Goal: Task Accomplishment & Management: Manage account settings

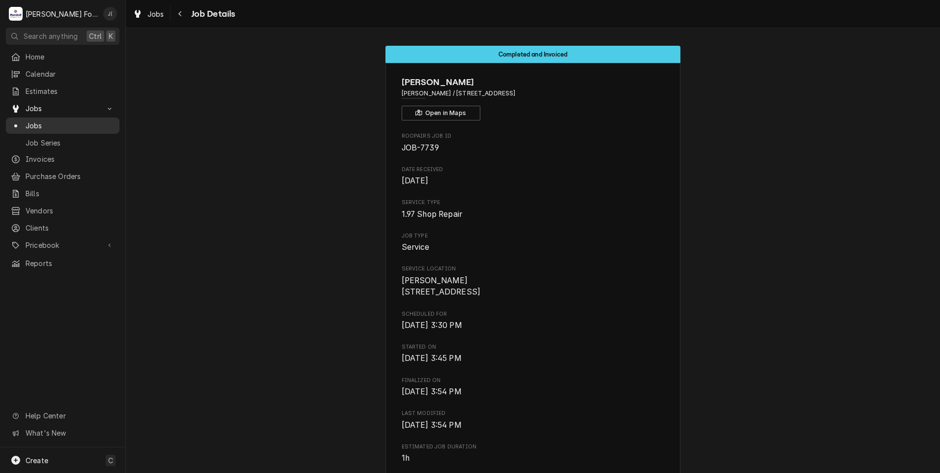
click at [56, 122] on span "Jobs" at bounding box center [70, 125] width 89 height 10
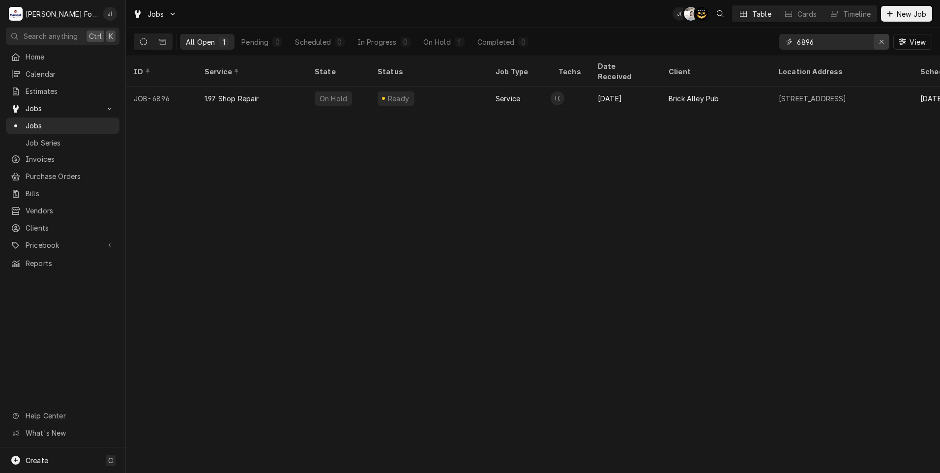
click at [883, 43] on icon "Erase input" at bounding box center [881, 41] width 5 height 7
click at [828, 40] on input "Dynamic Content Wrapper" at bounding box center [843, 42] width 92 height 16
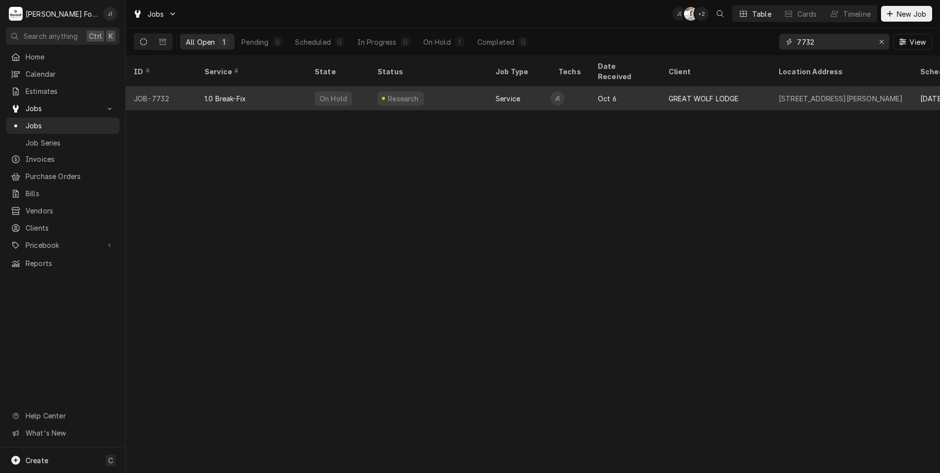
type input "7732"
click at [359, 87] on div "On Hold" at bounding box center [338, 99] width 63 height 24
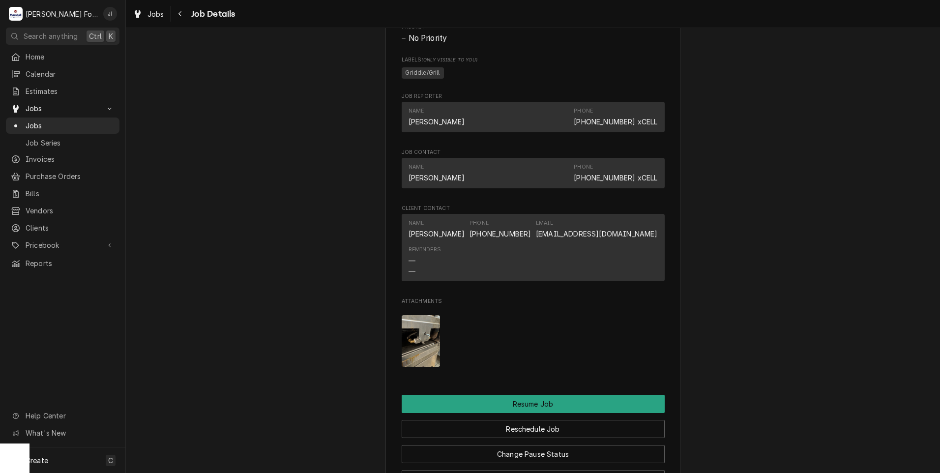
scroll to position [983, 0]
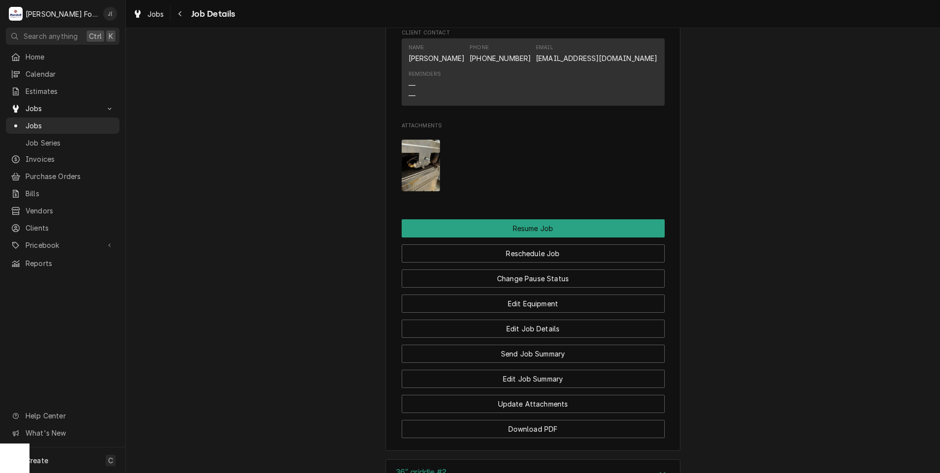
click at [412, 178] on img "Attachments" at bounding box center [421, 166] width 39 height 52
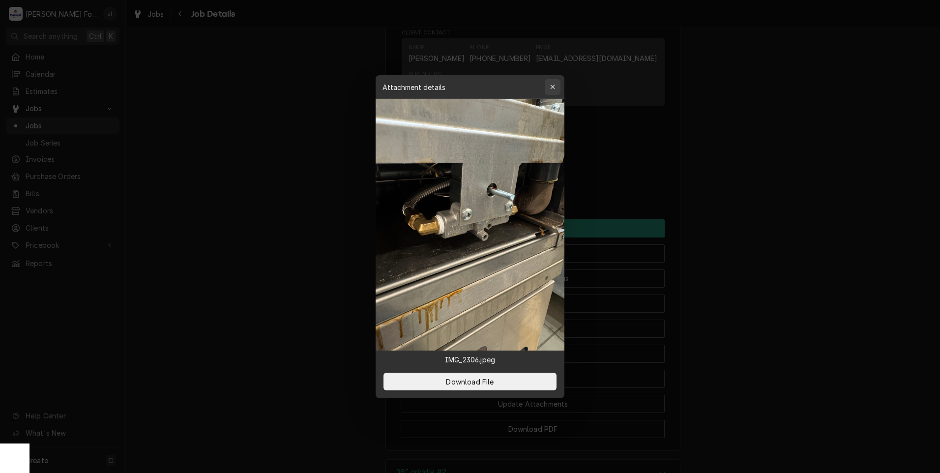
click at [549, 85] on div "button" at bounding box center [553, 87] width 10 height 10
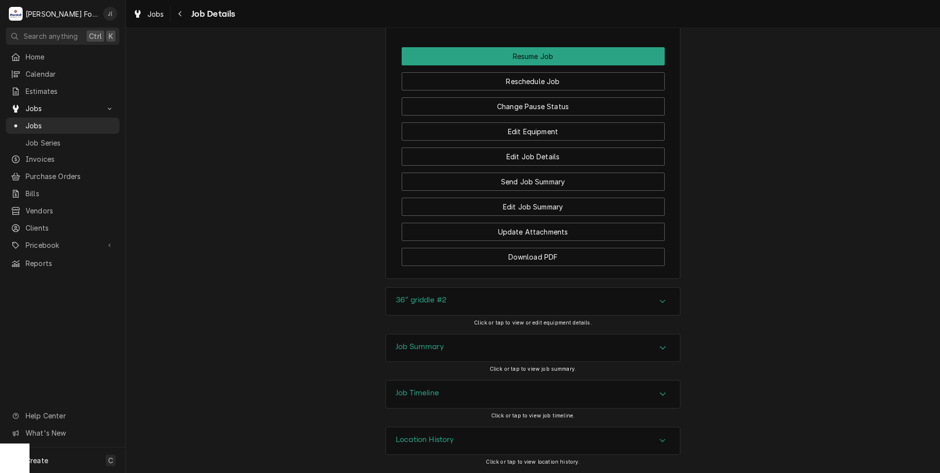
scroll to position [1167, 0]
click at [439, 302] on h3 "36” griddle #2" at bounding box center [421, 299] width 51 height 9
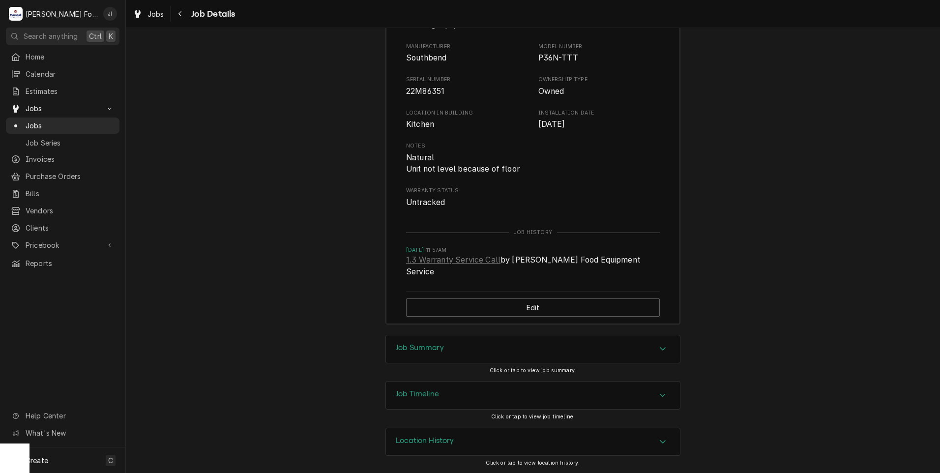
scroll to position [1473, 0]
click at [416, 362] on div "Job Summary" at bounding box center [532, 348] width 295 height 29
click at [416, 351] on h3 "Job Summary" at bounding box center [420, 346] width 48 height 9
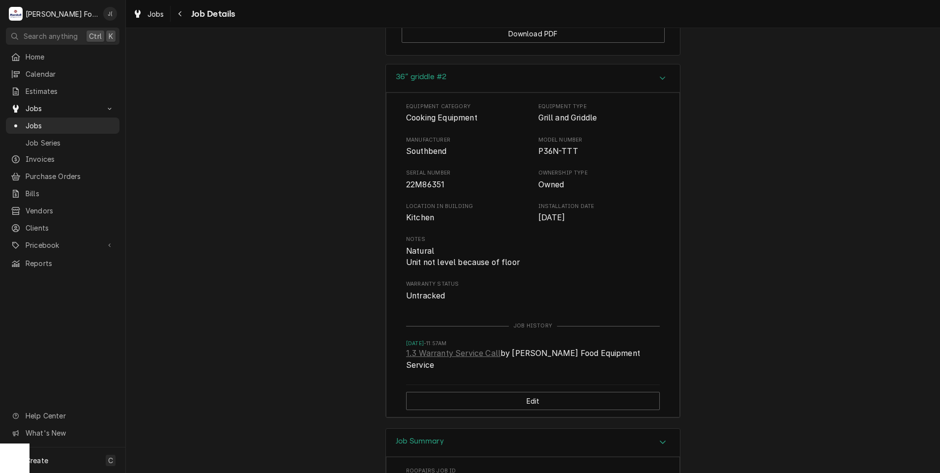
scroll to position [1375, 0]
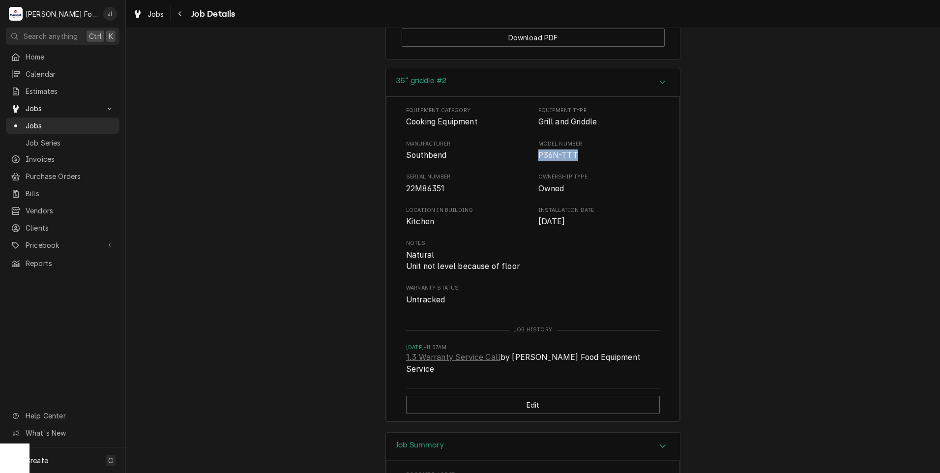
drag, startPoint x: 570, startPoint y: 166, endPoint x: 535, endPoint y: 167, distance: 34.9
click at [538, 160] on span "P36N-TTT" at bounding box center [558, 154] width 40 height 9
copy span "P36N-TTT"
click at [277, 184] on div "36” griddle #2 Equipment Category Cooking Equipment Equipment Type Grill and Gr…" at bounding box center [533, 250] width 814 height 364
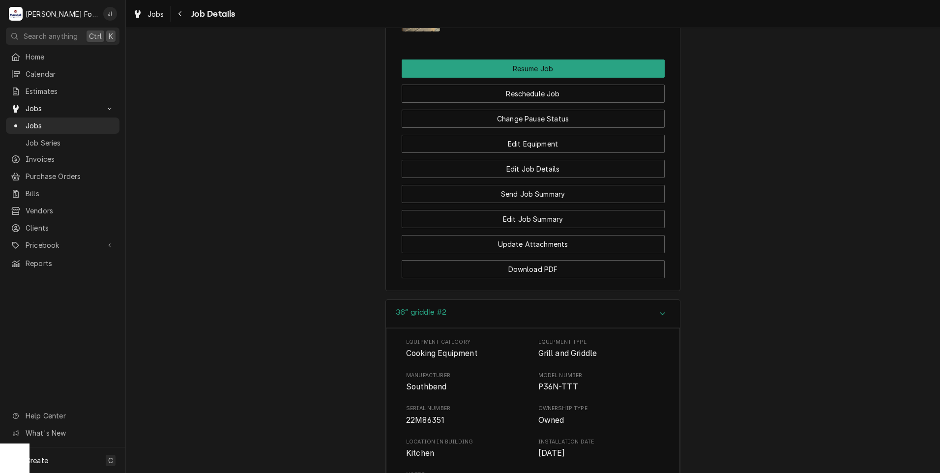
scroll to position [981, 0]
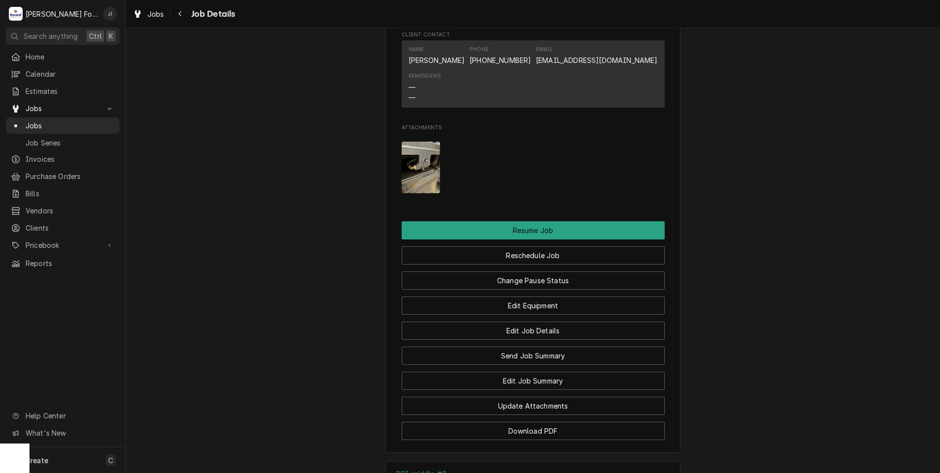
click at [423, 173] on img "Attachments" at bounding box center [421, 168] width 39 height 52
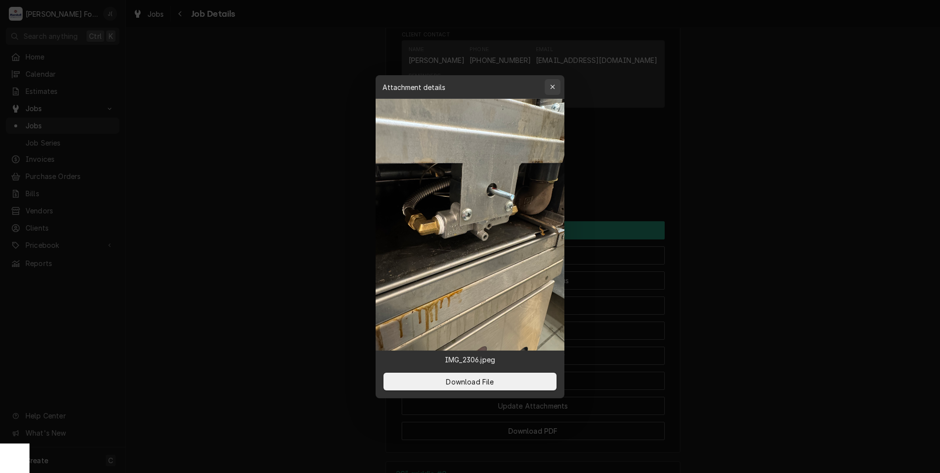
click at [559, 86] on button "button" at bounding box center [553, 87] width 16 height 16
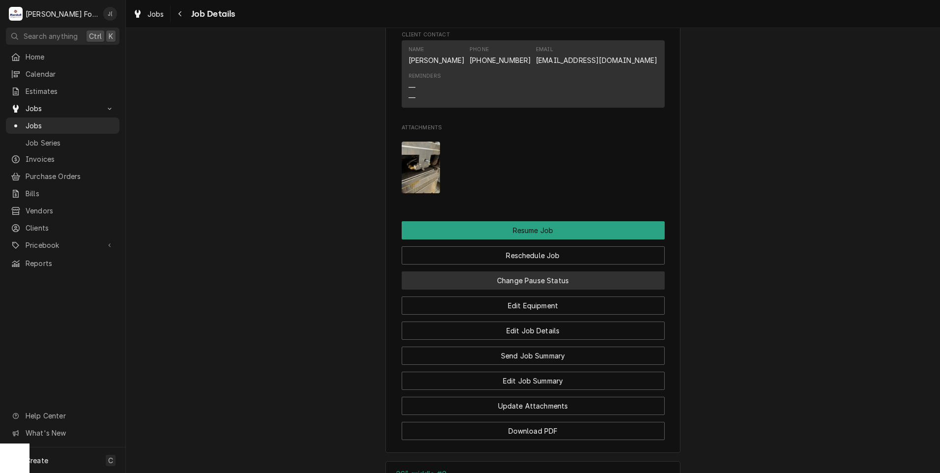
click at [508, 290] on button "Change Pause Status" at bounding box center [533, 280] width 263 height 18
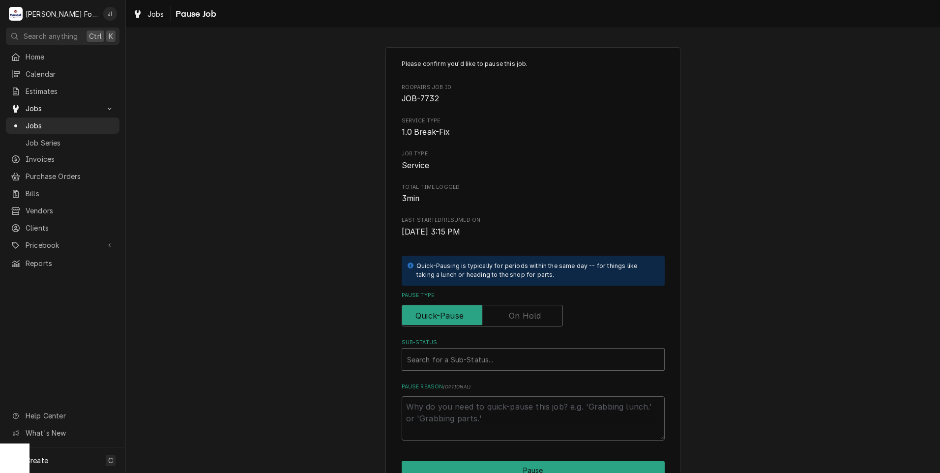
click at [511, 312] on label "Pause Type" at bounding box center [482, 316] width 161 height 22
click at [511, 312] on input "Pause Type" at bounding box center [482, 316] width 152 height 22
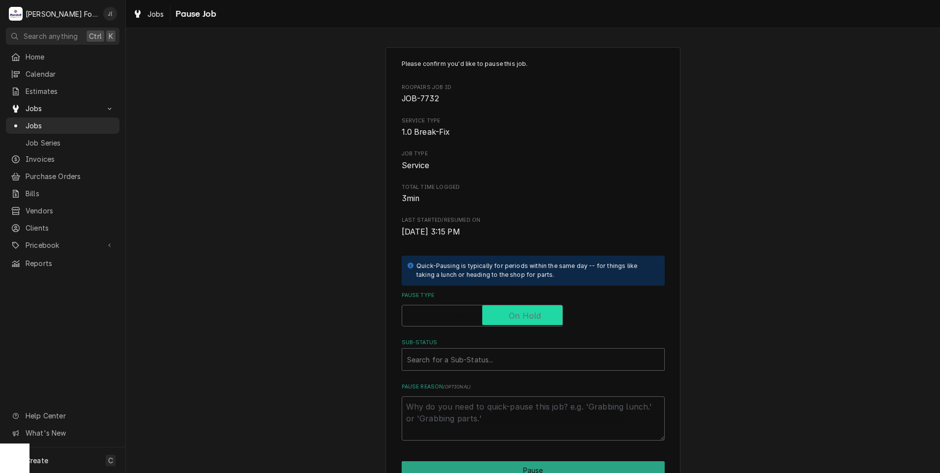
checkbox input "true"
click at [485, 360] on div "Sub-Status" at bounding box center [533, 360] width 252 height 18
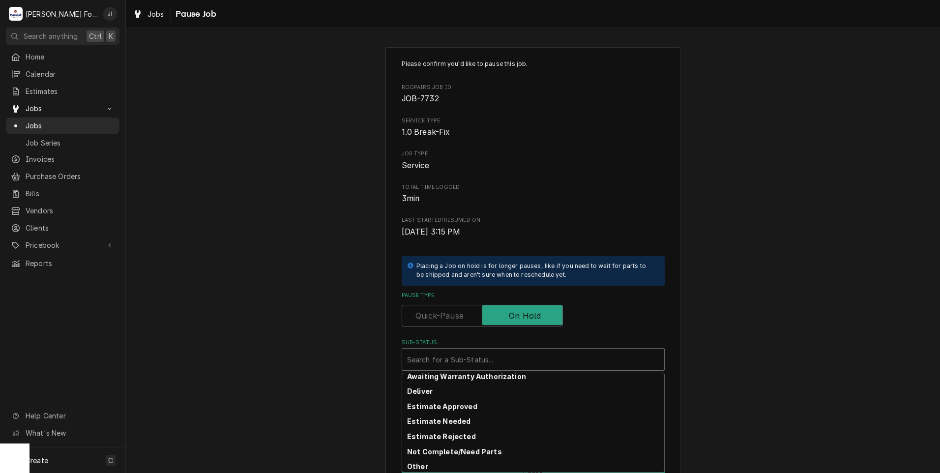
scroll to position [157, 0]
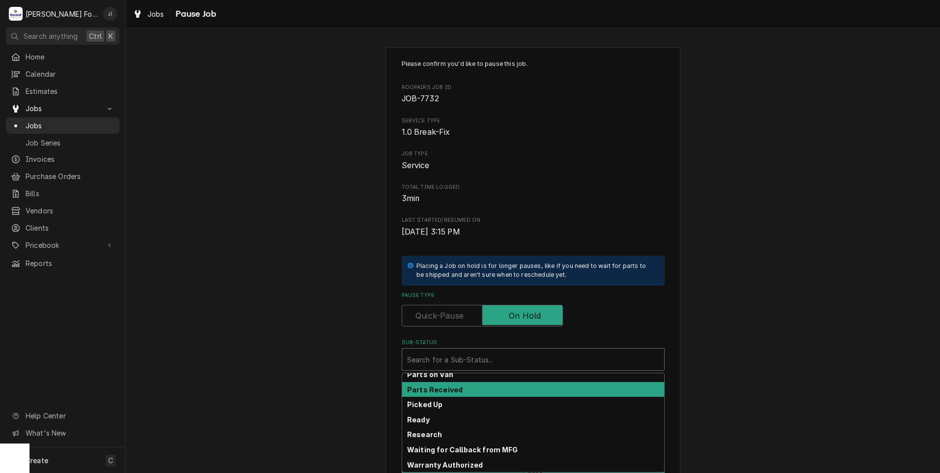
click at [471, 391] on div "Parts Received" at bounding box center [533, 389] width 262 height 15
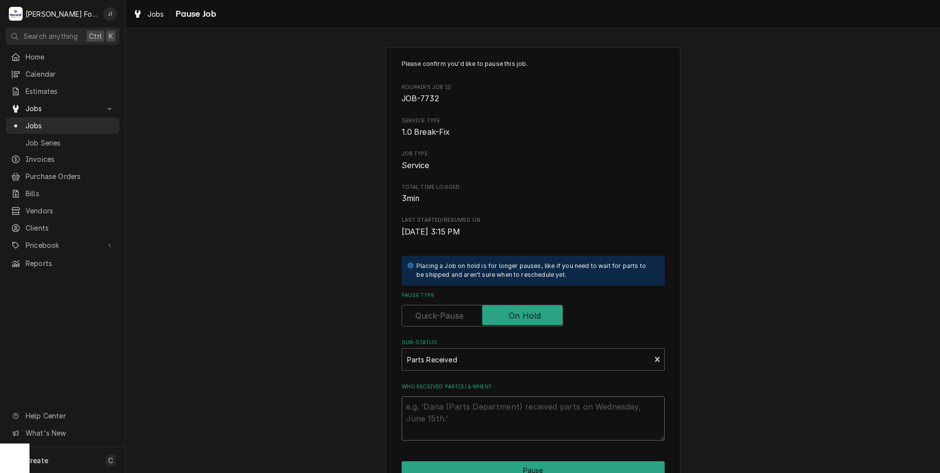
click at [470, 401] on textarea "Who received part(s) & when?" at bounding box center [533, 418] width 263 height 44
type textarea "x"
type textarea "1"
type textarea "x"
type textarea "10"
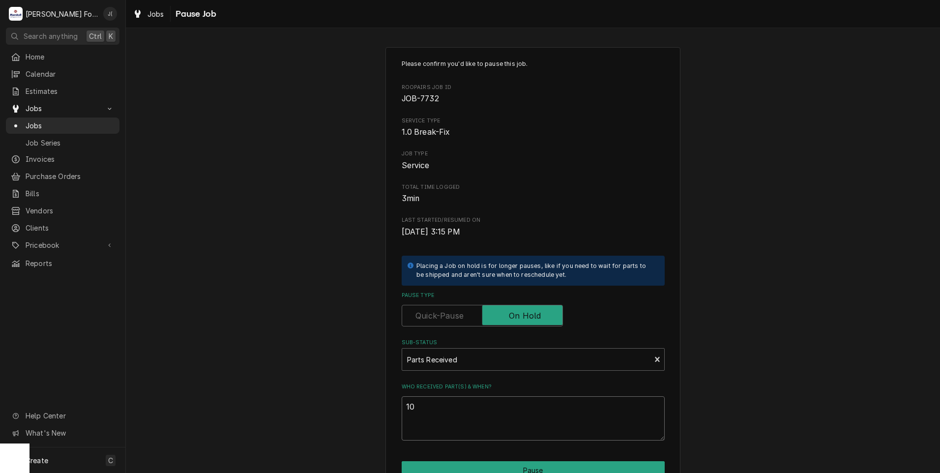
type textarea "x"
type textarea "1"
type textarea "x"
click at [468, 361] on div "Sub-Status" at bounding box center [526, 360] width 239 height 18
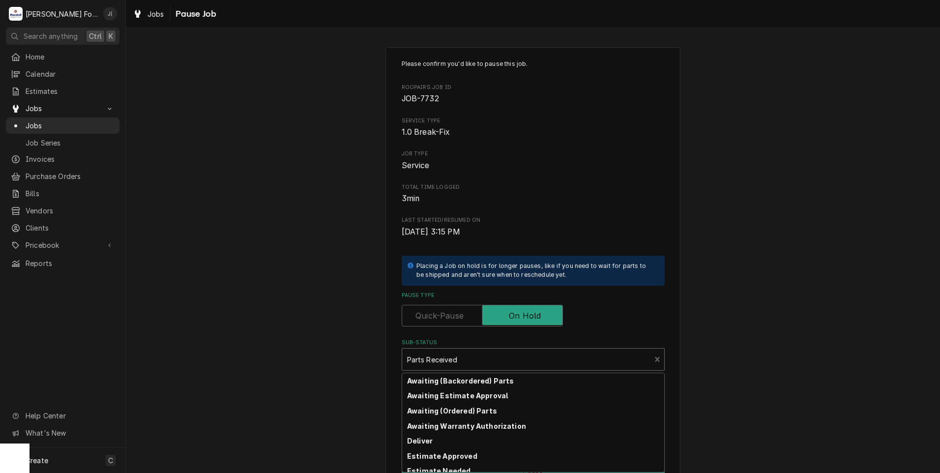
scroll to position [38, 0]
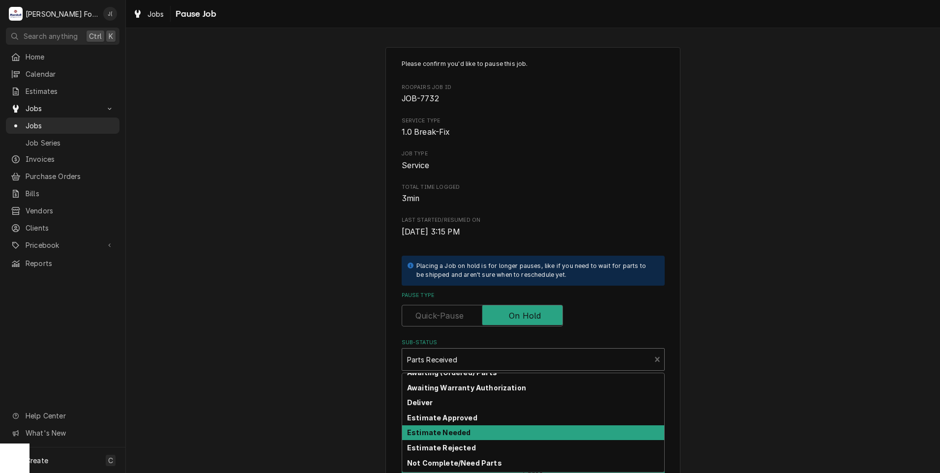
click at [438, 428] on strong "Estimate Needed" at bounding box center [438, 432] width 63 height 8
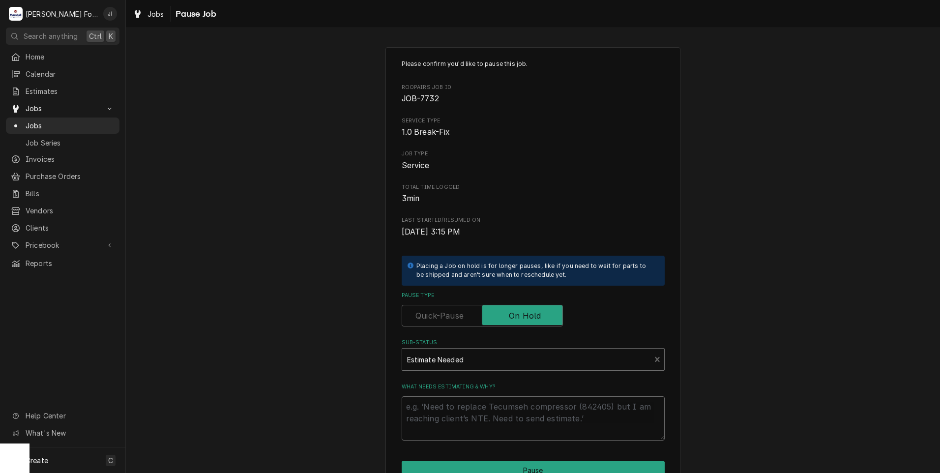
click at [437, 412] on textarea "What needs estimating & why?" at bounding box center [533, 418] width 263 height 44
type textarea "x"
type textarea "p"
type textarea "x"
type textarea "pr"
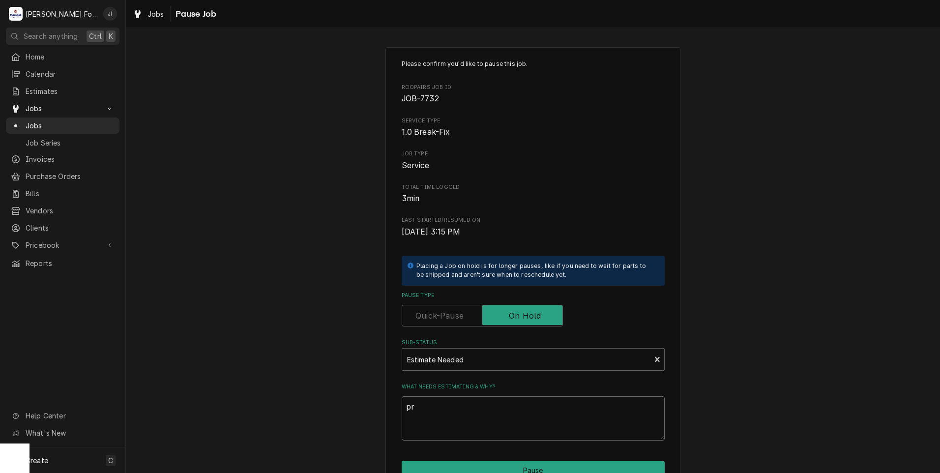
type textarea "x"
type textarea "pri"
type textarea "x"
type textarea "pric"
type textarea "x"
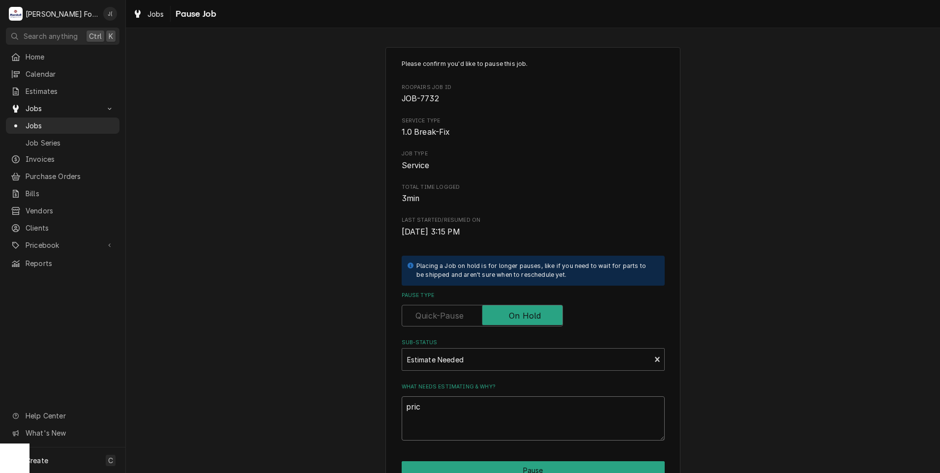
type textarea "price"
type textarea "x"
type textarea "prices"
drag, startPoint x: 433, startPoint y: 409, endPoint x: 318, endPoint y: 411, distance: 115.1
click at [331, 413] on div "Please confirm you'd like to pause this job. Roopairs Job ID JOB-7732 Service T…" at bounding box center [533, 294] width 814 height 512
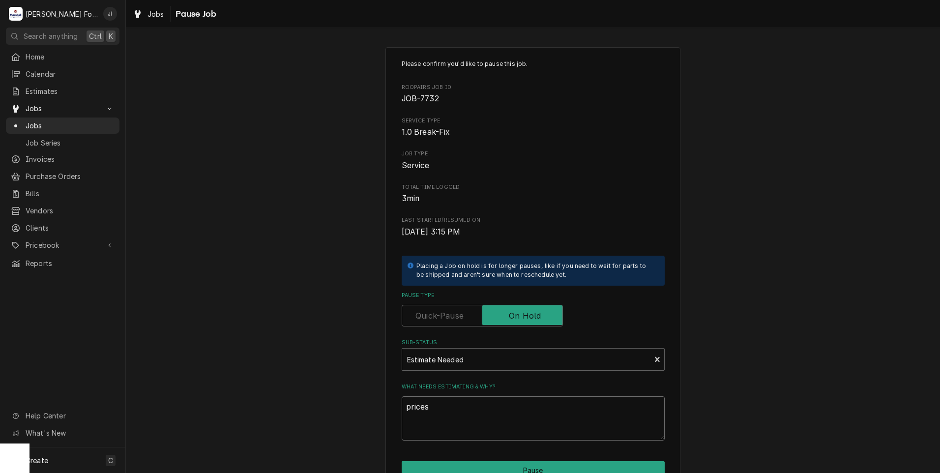
type textarea "x"
type textarea "P"
type textarea "x"
type textarea "PR"
type textarea "x"
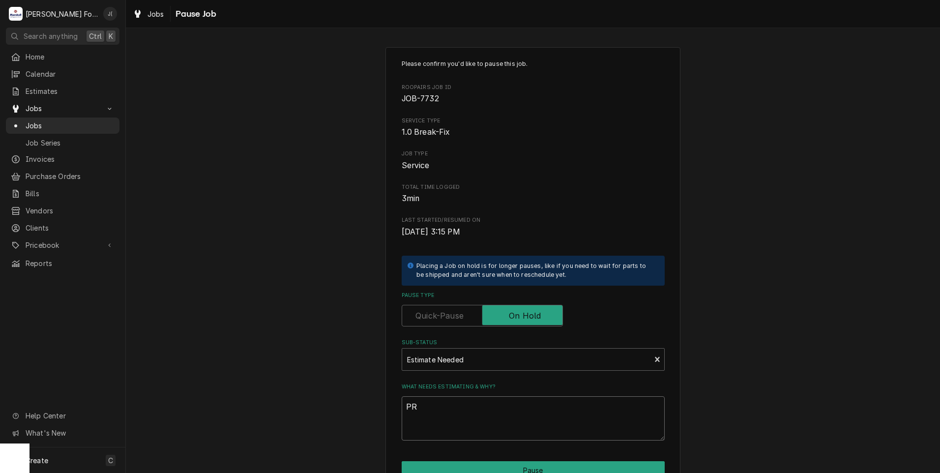
type textarea "PRI"
type textarea "x"
type textarea "PRIC"
type textarea "x"
type textarea "PRICE"
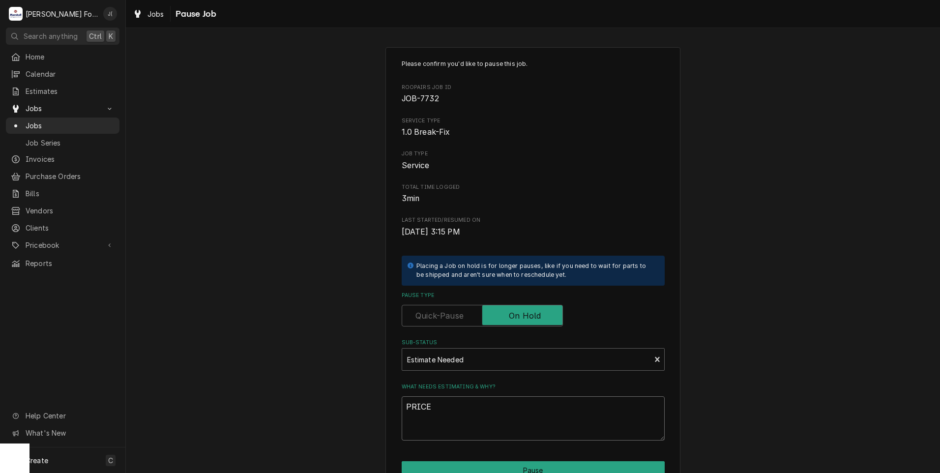
type textarea "x"
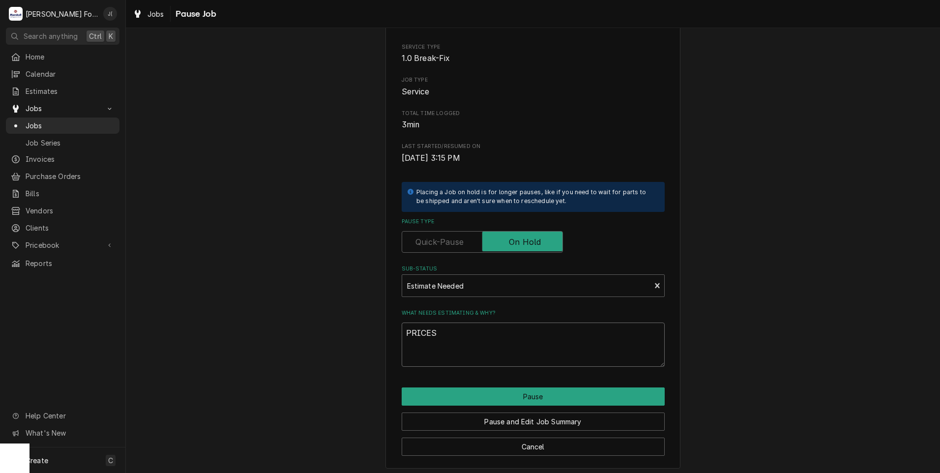
scroll to position [78, 0]
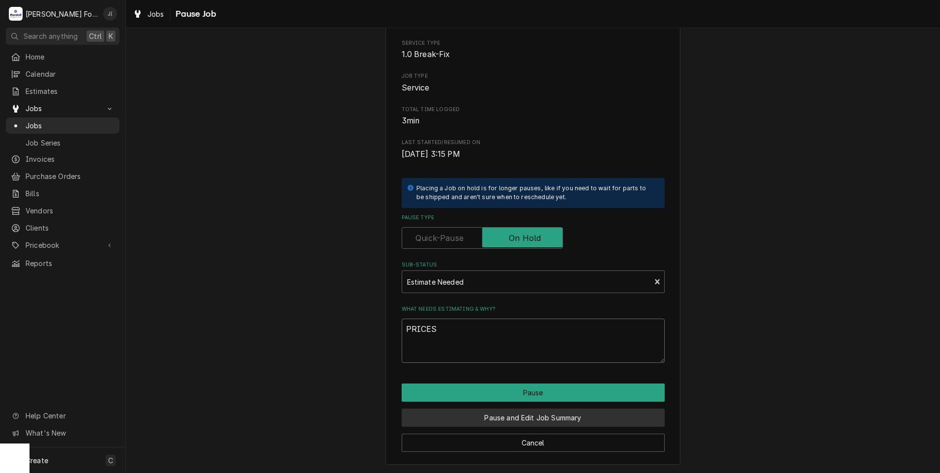
type textarea "PRICES"
click at [505, 419] on button "Pause and Edit Job Summary" at bounding box center [533, 418] width 263 height 18
type textarea "x"
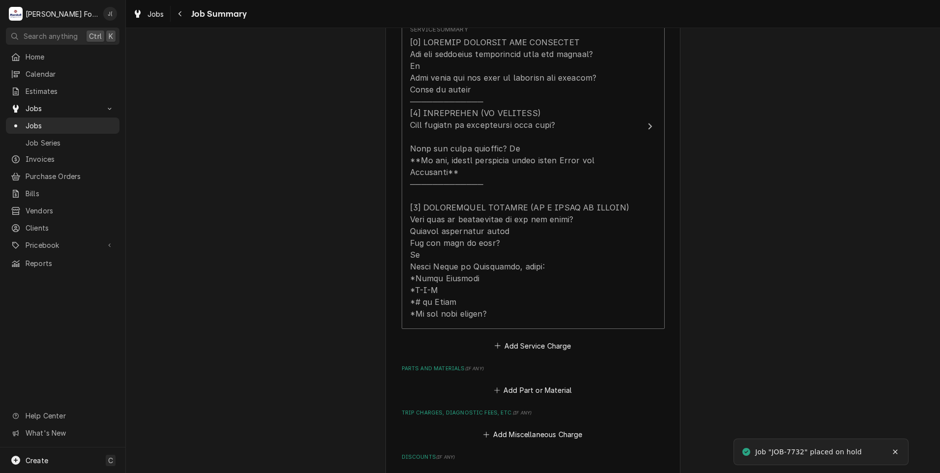
scroll to position [442, 0]
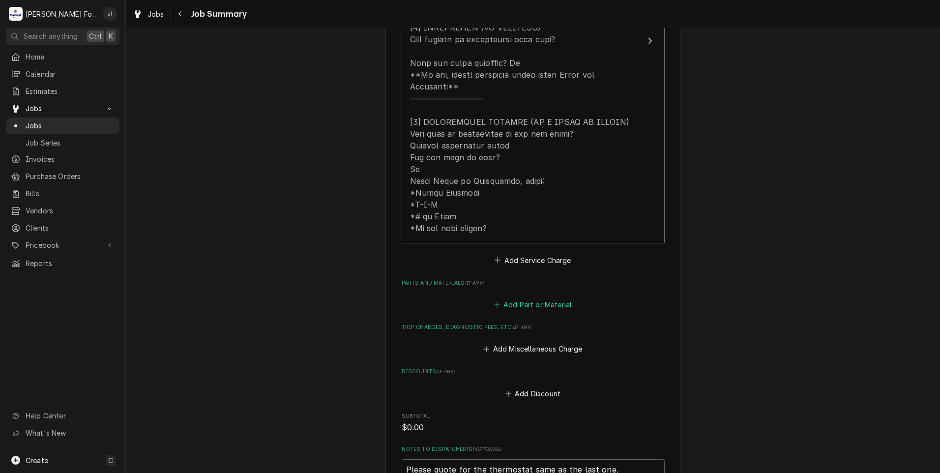
click at [524, 298] on button "Add Part or Material" at bounding box center [532, 305] width 81 height 14
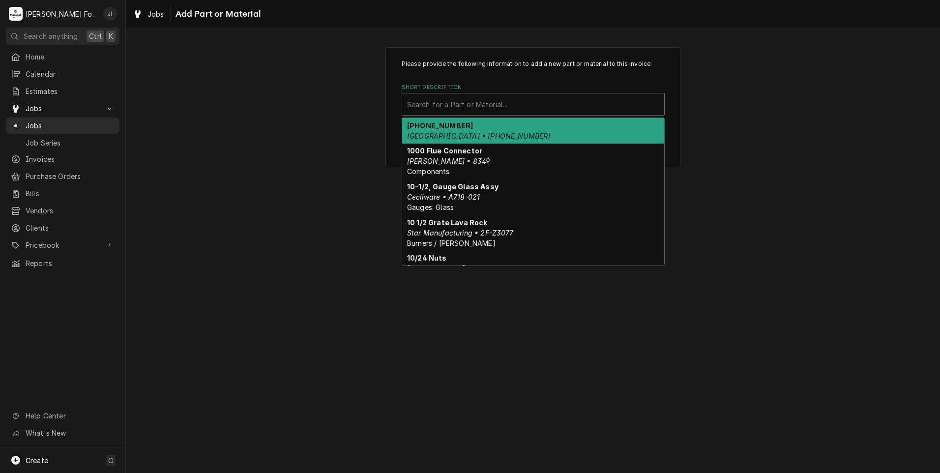
click at [463, 101] on div "Short Description" at bounding box center [533, 104] width 252 height 18
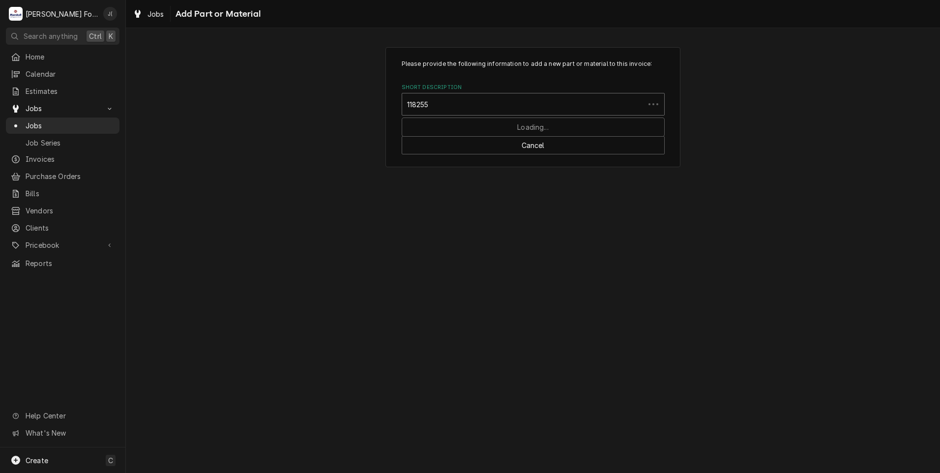
type input "1182553"
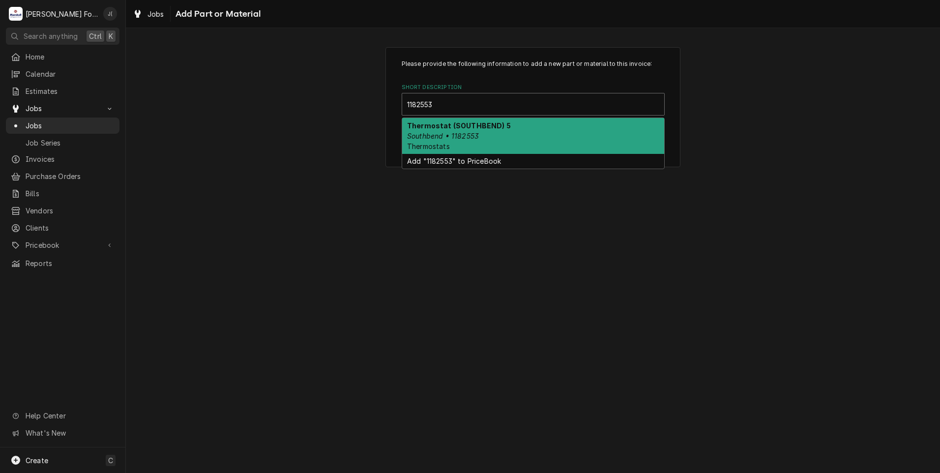
click at [437, 132] on em "Southbend • 1182553" at bounding box center [443, 136] width 72 height 8
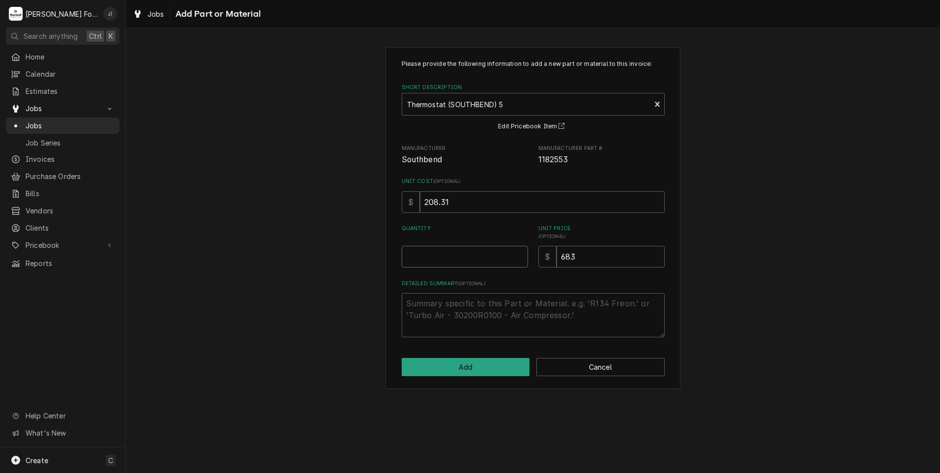
click at [464, 254] on input "Quantity" at bounding box center [465, 257] width 126 height 22
type textarea "x"
type input "1"
click at [476, 374] on button "Add" at bounding box center [466, 367] width 128 height 18
type textarea "x"
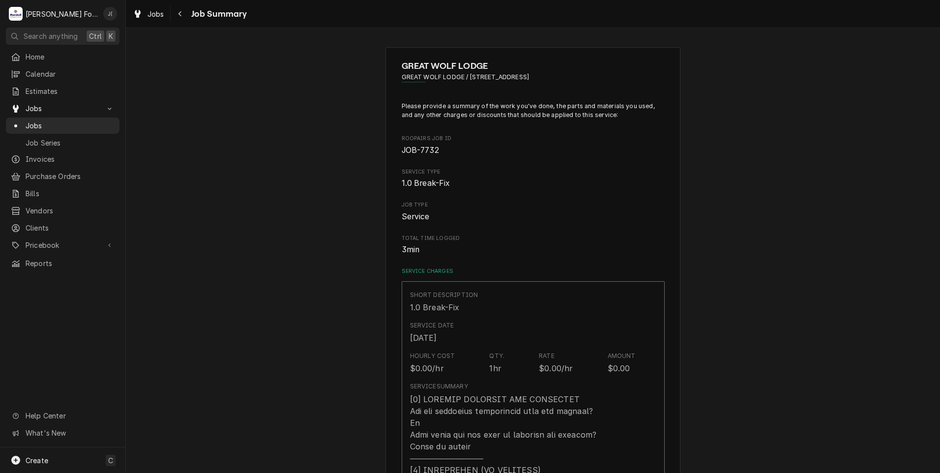
scroll to position [442, 0]
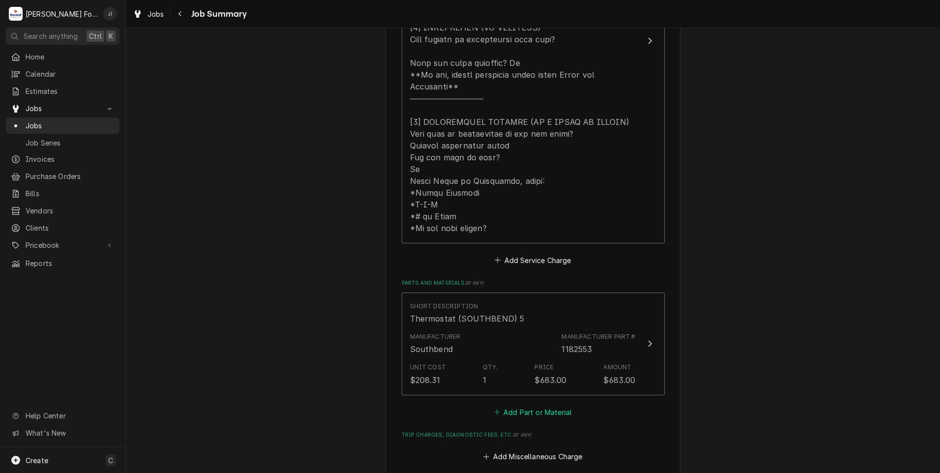
click at [528, 407] on button "Add Part or Material" at bounding box center [532, 412] width 81 height 14
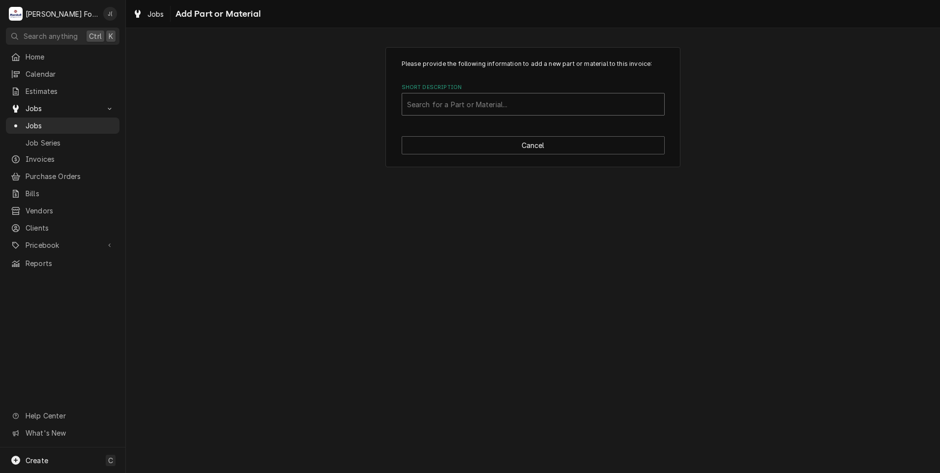
click at [457, 101] on div "Short Description" at bounding box center [533, 104] width 252 height 18
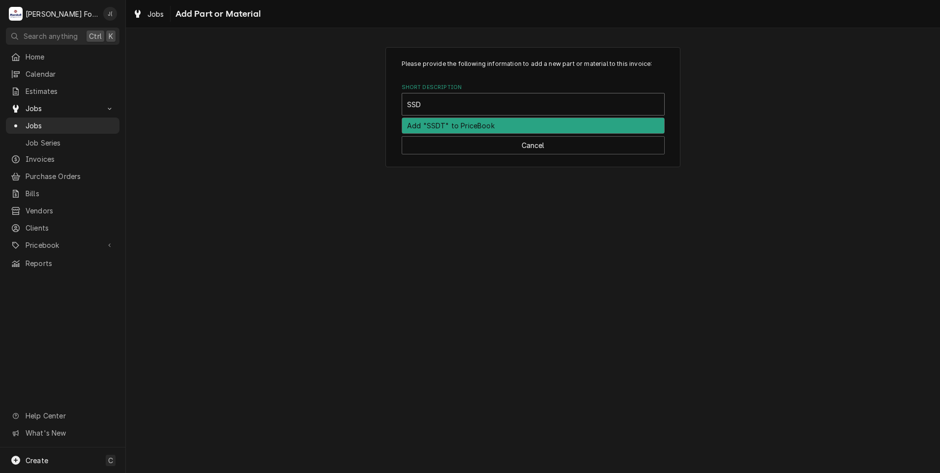
type input "SSDT"
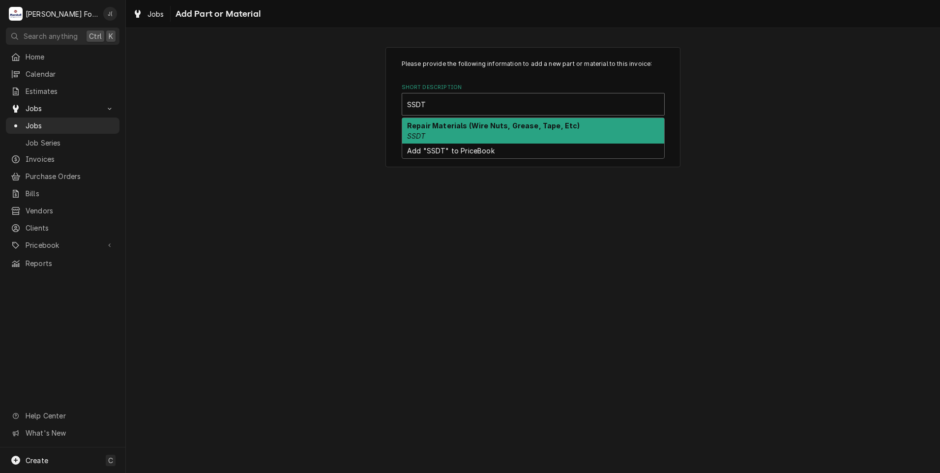
click at [460, 134] on div "Repair Materials (Wire Nuts, Grease, Tape, Etc) SSDT" at bounding box center [533, 131] width 262 height 26
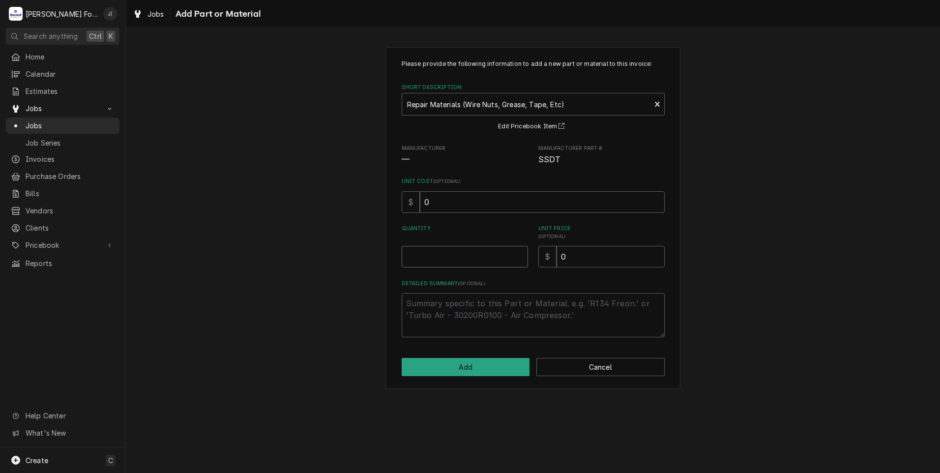
click at [492, 259] on input "Quantity" at bounding box center [465, 257] width 126 height 22
type textarea "x"
type input "1"
type textarea "x"
type input "1"
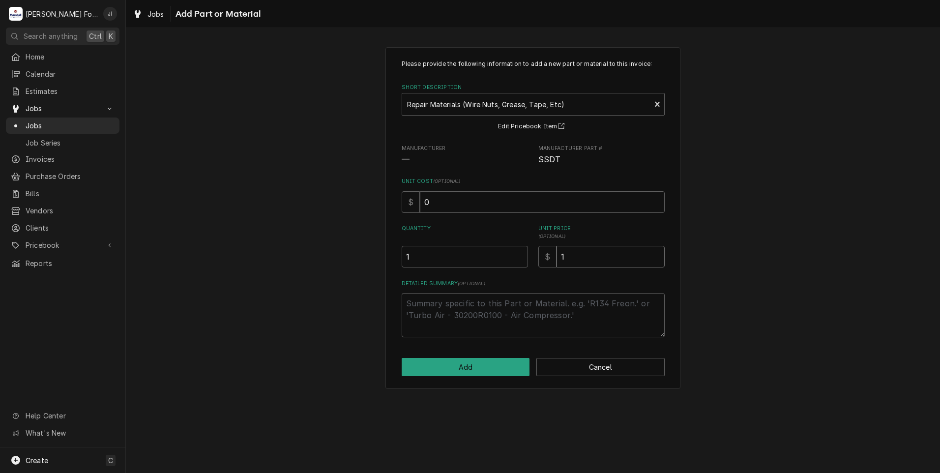
type textarea "x"
type input "14"
click at [499, 369] on button "Add" at bounding box center [466, 367] width 128 height 18
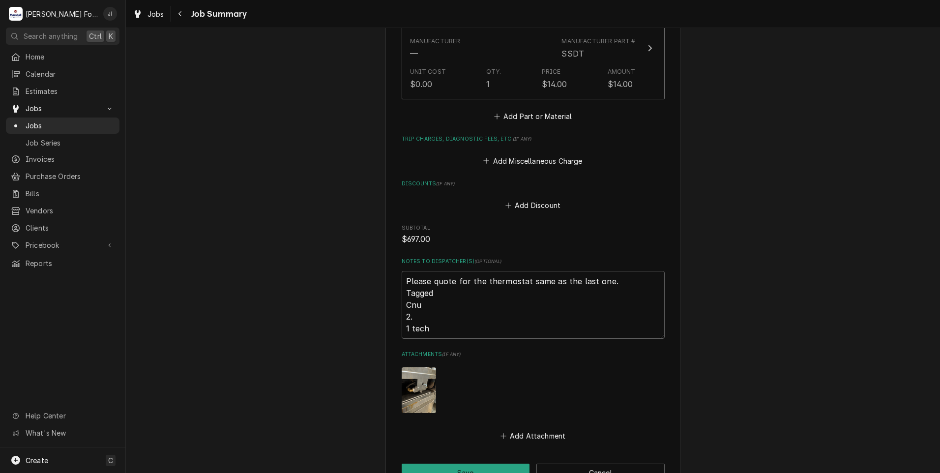
scroll to position [957, 0]
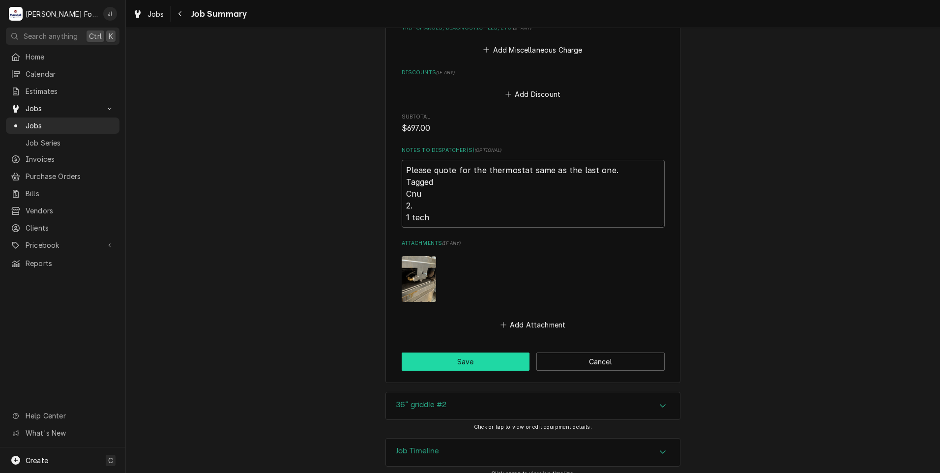
click at [504, 352] on button "Save" at bounding box center [466, 361] width 128 height 18
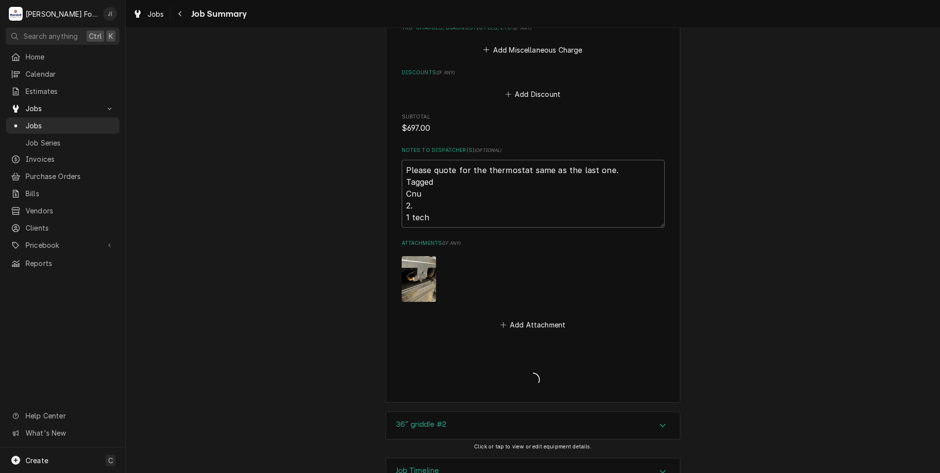
type textarea "x"
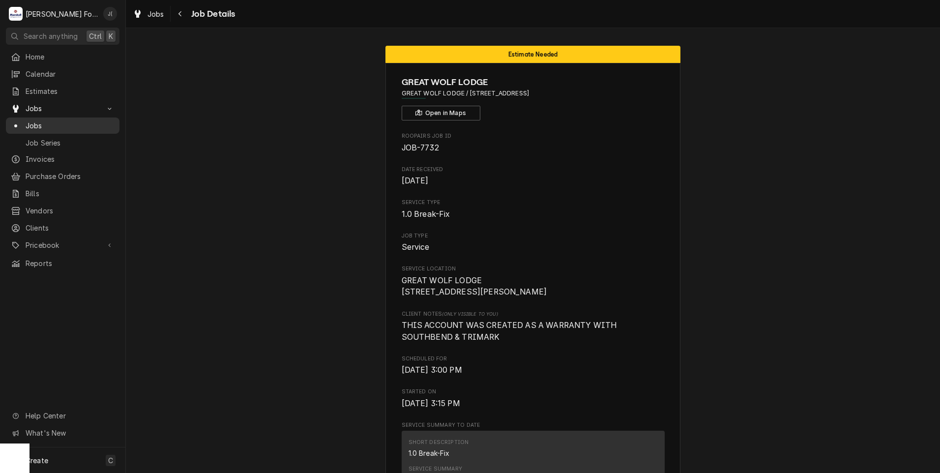
click at [38, 121] on span "Jobs" at bounding box center [70, 125] width 89 height 10
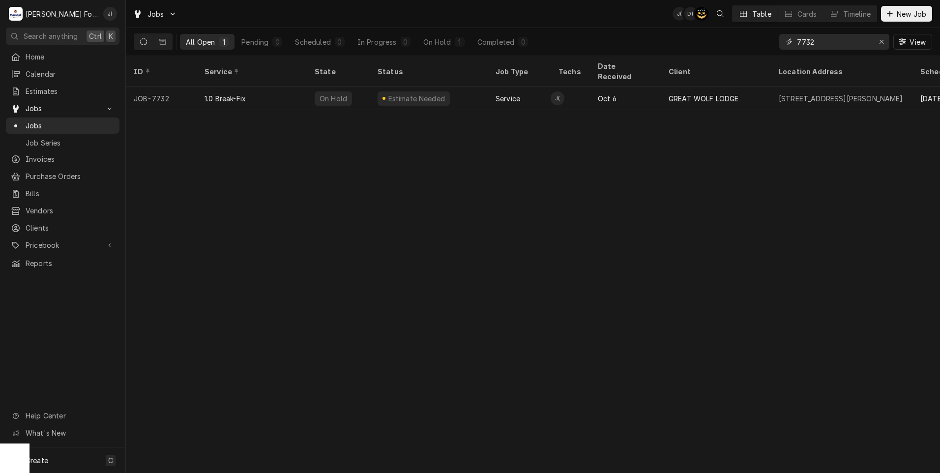
drag, startPoint x: 828, startPoint y: 44, endPoint x: 620, endPoint y: 38, distance: 208.0
click at [620, 38] on div "All Open 1 Pending 0 Scheduled 0 In Progress 0 On Hold 1 Completed 0 7732 View" at bounding box center [533, 42] width 798 height 28
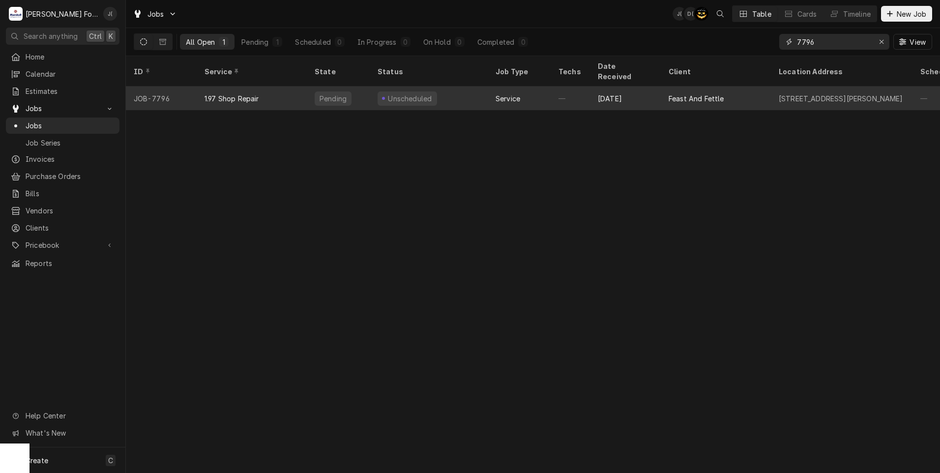
type input "7796"
click at [271, 87] on div "1.97 Shop Repair" at bounding box center [252, 99] width 110 height 24
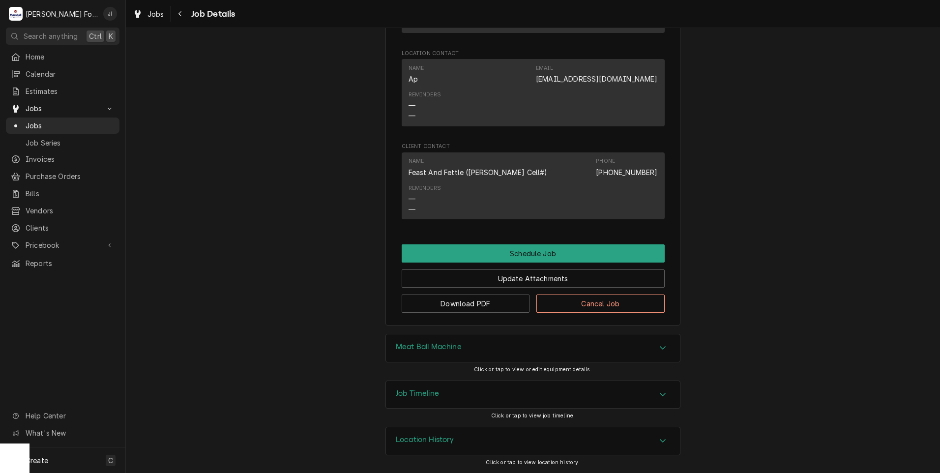
scroll to position [749, 0]
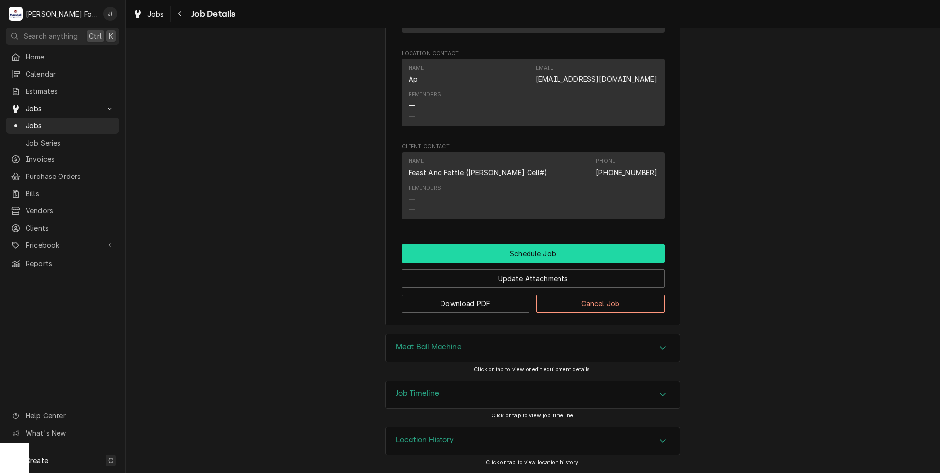
click at [471, 252] on button "Schedule Job" at bounding box center [533, 253] width 263 height 18
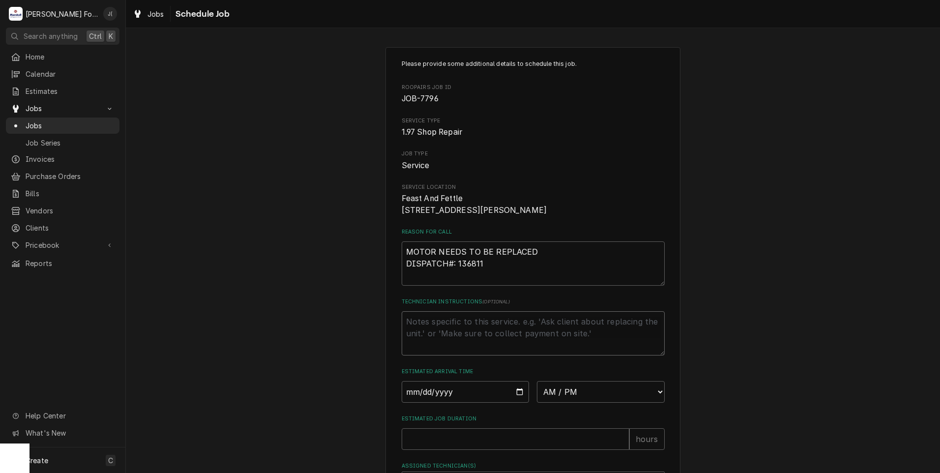
click at [459, 345] on textarea "Technician Instructions ( optional )" at bounding box center [533, 333] width 263 height 44
click at [447, 403] on input "Date" at bounding box center [466, 392] width 128 height 22
type input "0002-10-10"
type textarea "x"
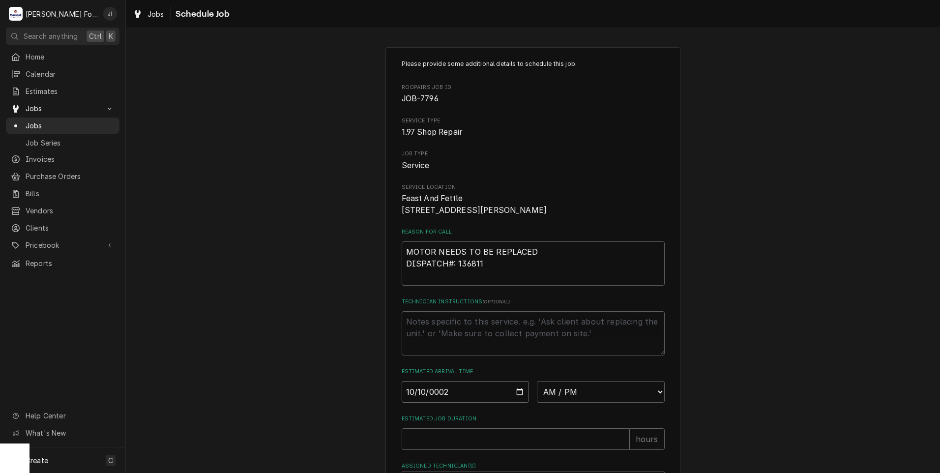
type input "0020-10-10"
type textarea "x"
type input "0202-10-10"
type textarea "x"
type input "[DATE]"
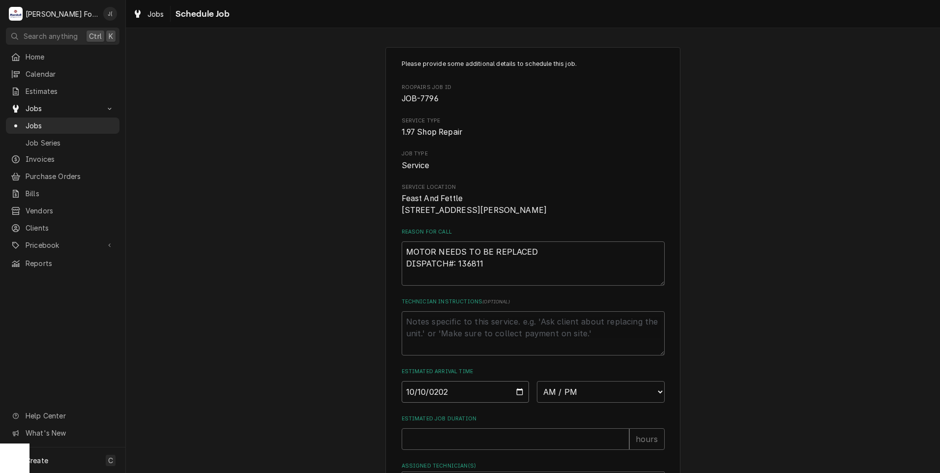
type textarea "x"
click at [635, 400] on select "AM / PM 6:00 AM 6:15 AM 6:30 AM 6:45 AM 7:00 AM 7:15 AM 7:30 AM 7:45 AM 8:00 AM…" at bounding box center [601, 392] width 128 height 22
select select "11:00:00"
click at [537, 392] on select "AM / PM 6:00 AM 6:15 AM 6:30 AM 6:45 AM 7:00 AM 7:15 AM 7:30 AM 7:45 AM 8:00 AM…" at bounding box center [601, 392] width 128 height 22
click at [490, 445] on input "Estimated Job Duration" at bounding box center [516, 439] width 228 height 22
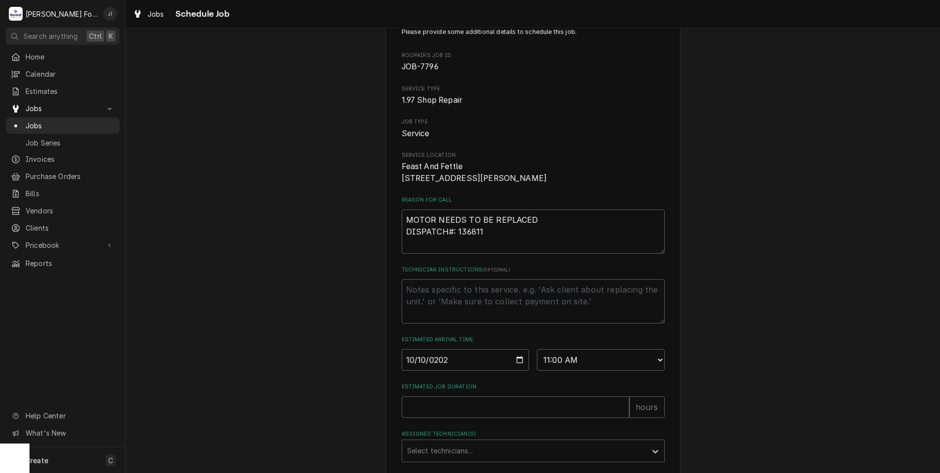
scroll to position [49, 0]
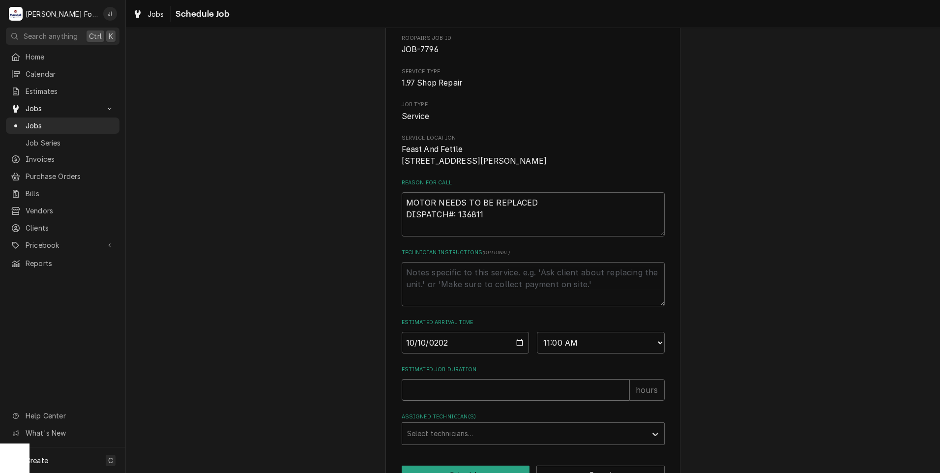
click at [569, 401] on input "Estimated Job Duration" at bounding box center [516, 390] width 228 height 22
type textarea "x"
type input "1"
type textarea "x"
type input "1.5"
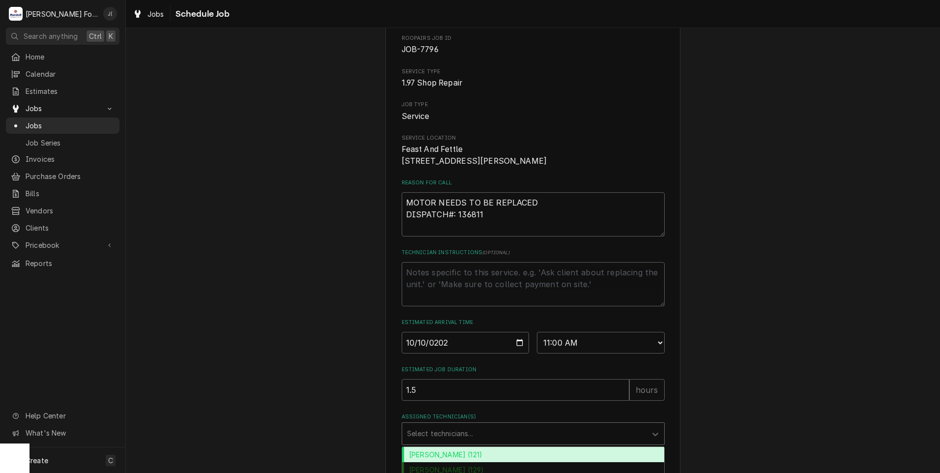
click at [576, 441] on div "Assigned Technician(s)" at bounding box center [524, 434] width 234 height 18
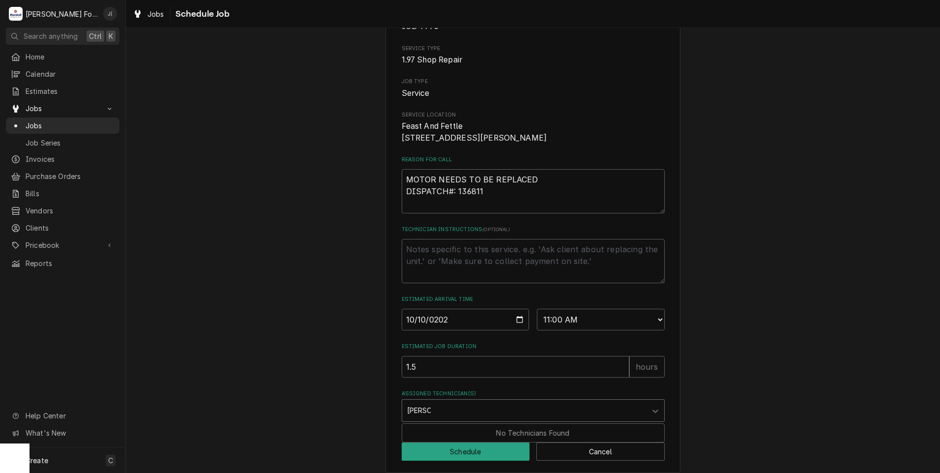
scroll to position [93, 0]
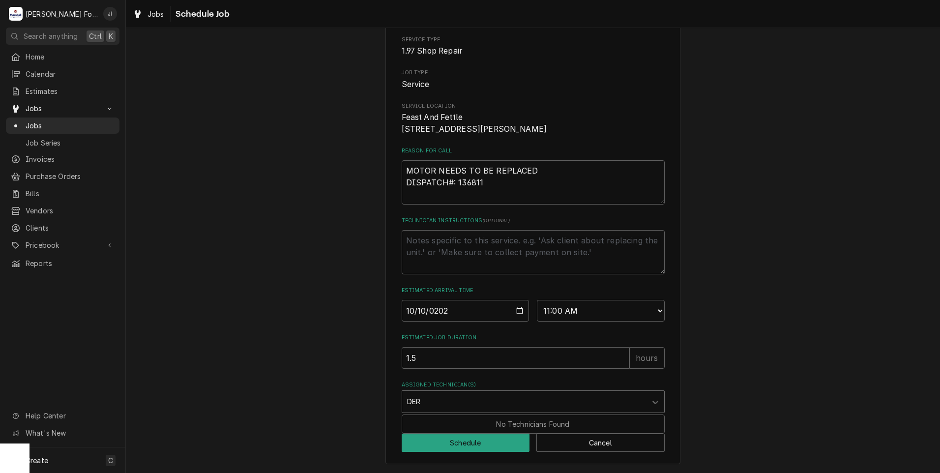
type input "DE"
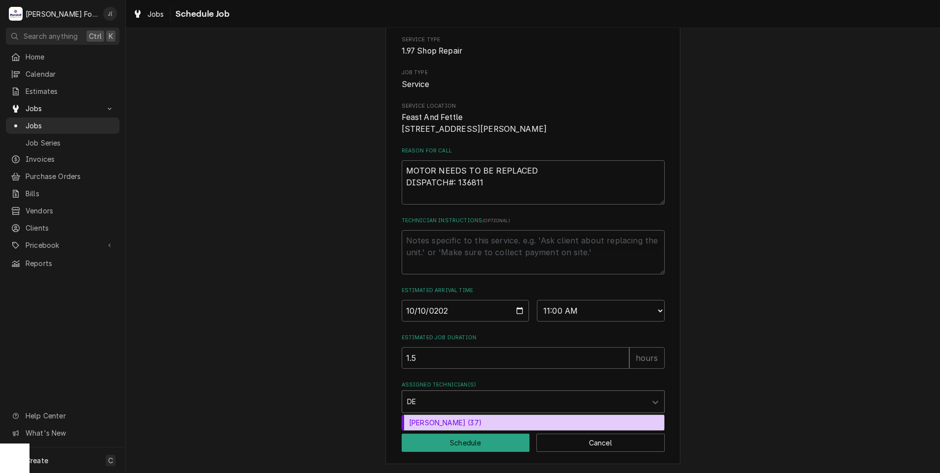
click at [497, 420] on div "[PERSON_NAME] (37)" at bounding box center [533, 422] width 262 height 15
type textarea "x"
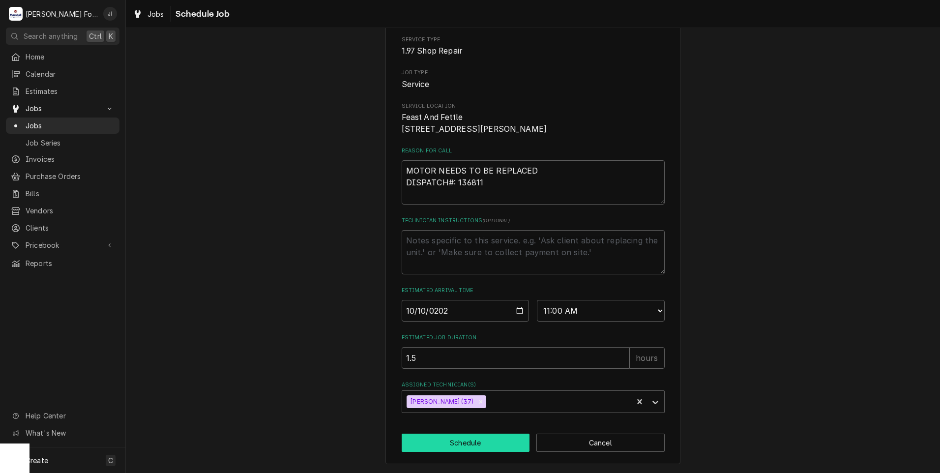
click at [463, 440] on button "Schedule" at bounding box center [466, 443] width 128 height 18
type textarea "x"
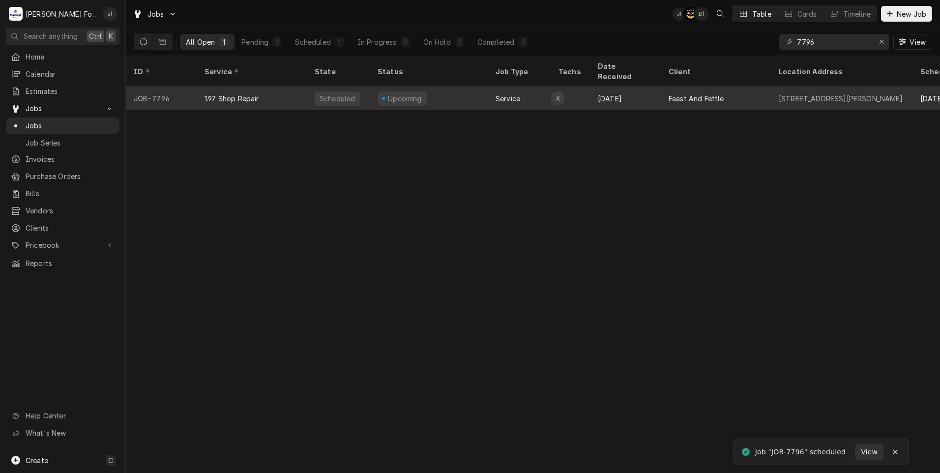
click at [283, 94] on div "1.97 Shop Repair" at bounding box center [252, 99] width 110 height 24
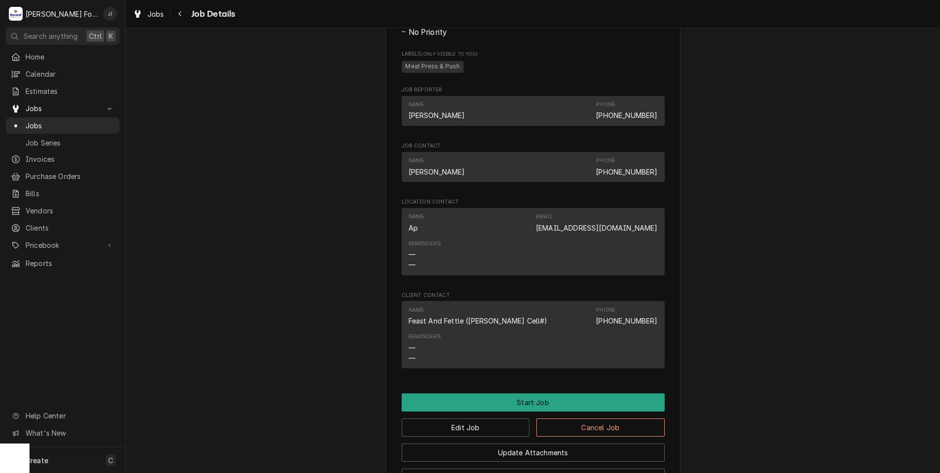
scroll to position [899, 0]
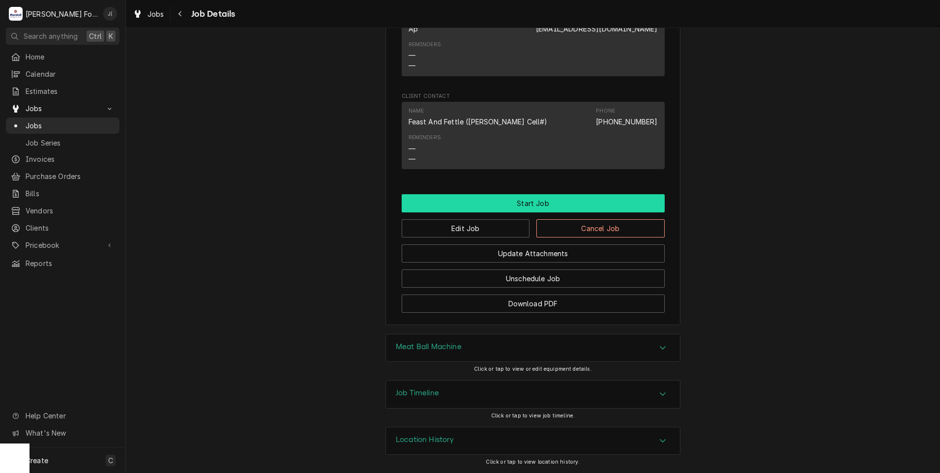
click at [523, 202] on button "Start Job" at bounding box center [533, 203] width 263 height 18
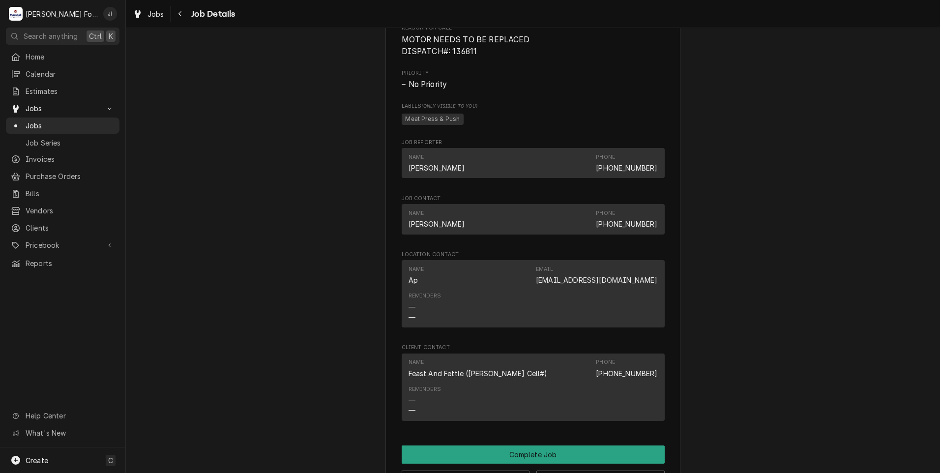
scroll to position [787, 0]
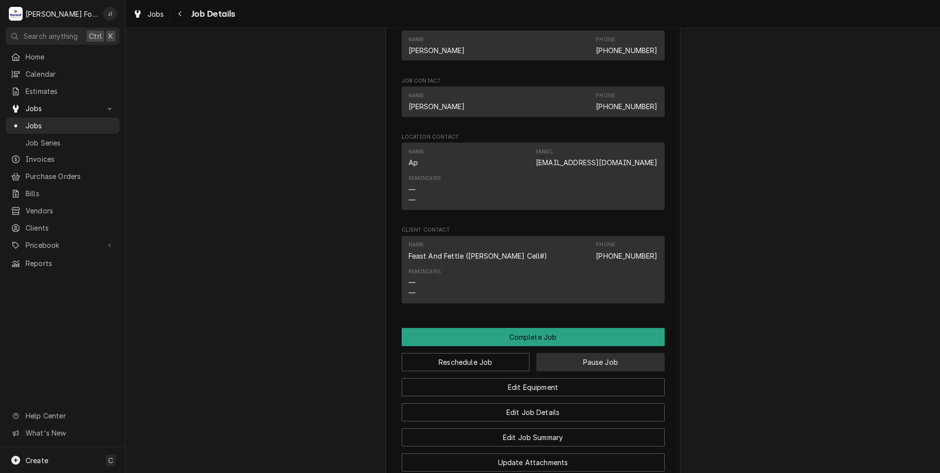
click at [561, 371] on button "Pause Job" at bounding box center [600, 362] width 128 height 18
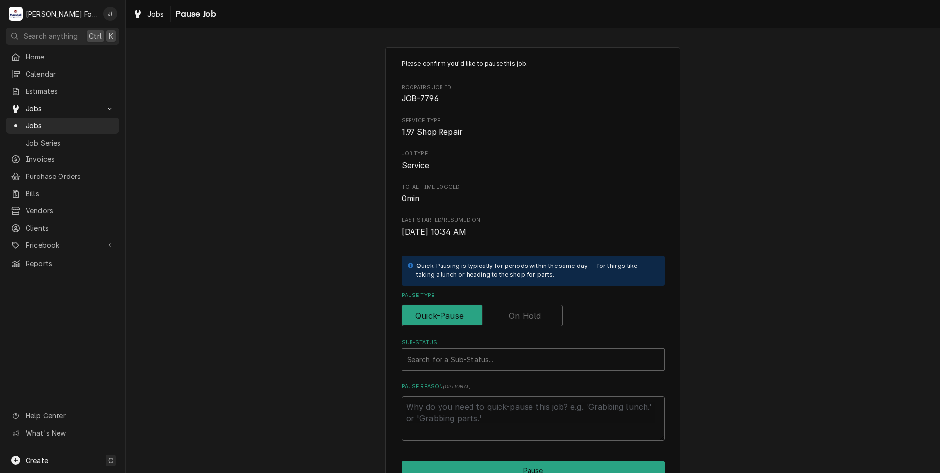
click at [518, 318] on label "Pause Type" at bounding box center [482, 316] width 161 height 22
click at [518, 318] on input "Pause Type" at bounding box center [482, 316] width 152 height 22
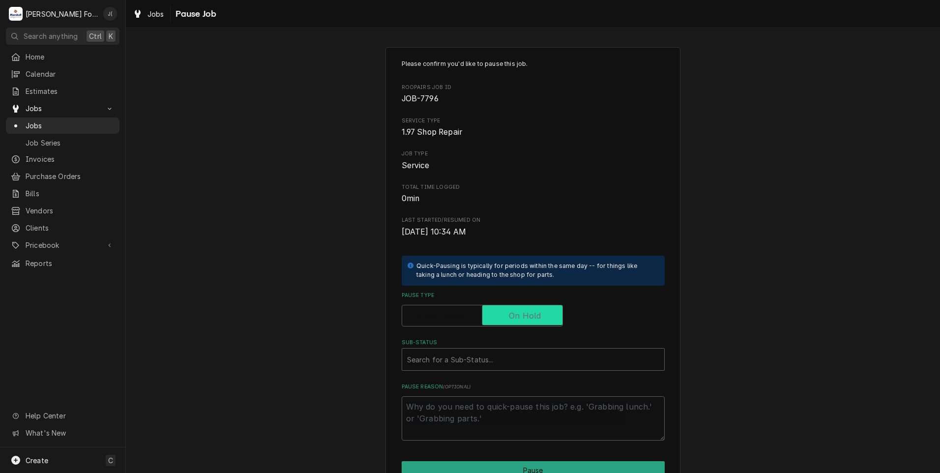
checkbox input "true"
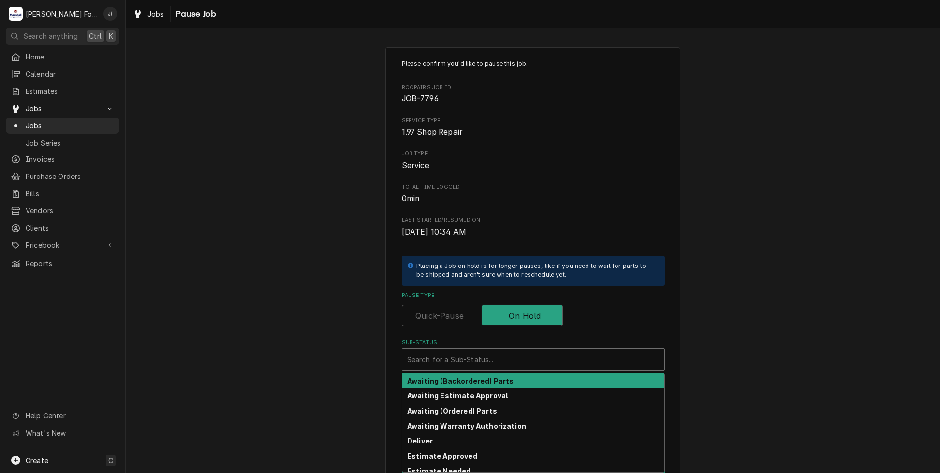
click at [505, 355] on div "Sub-Status" at bounding box center [533, 360] width 252 height 18
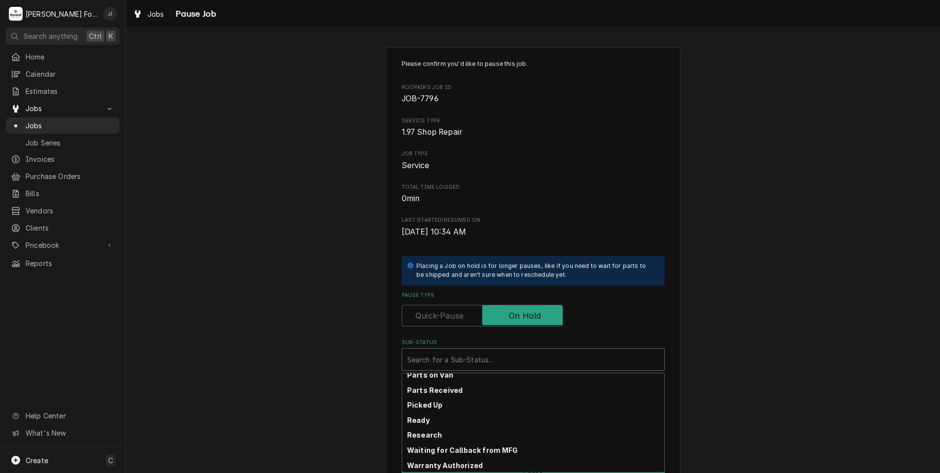
scroll to position [157, 0]
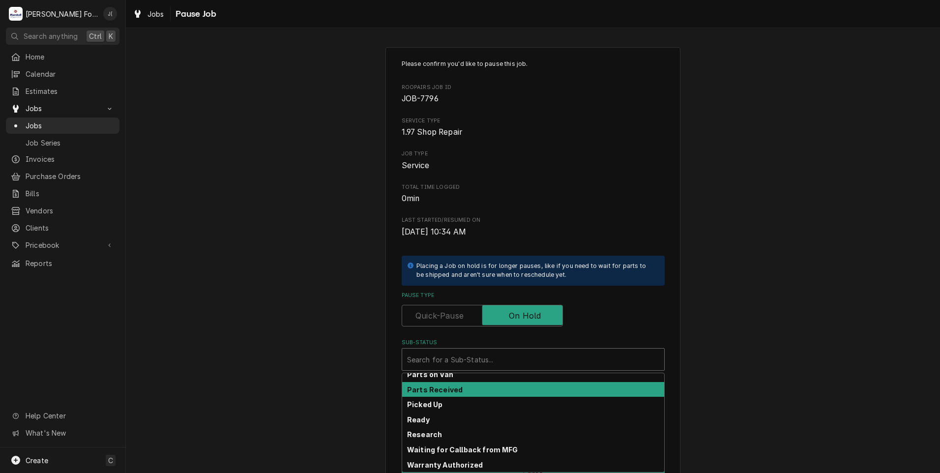
click at [462, 390] on div "Parts Received" at bounding box center [533, 389] width 262 height 15
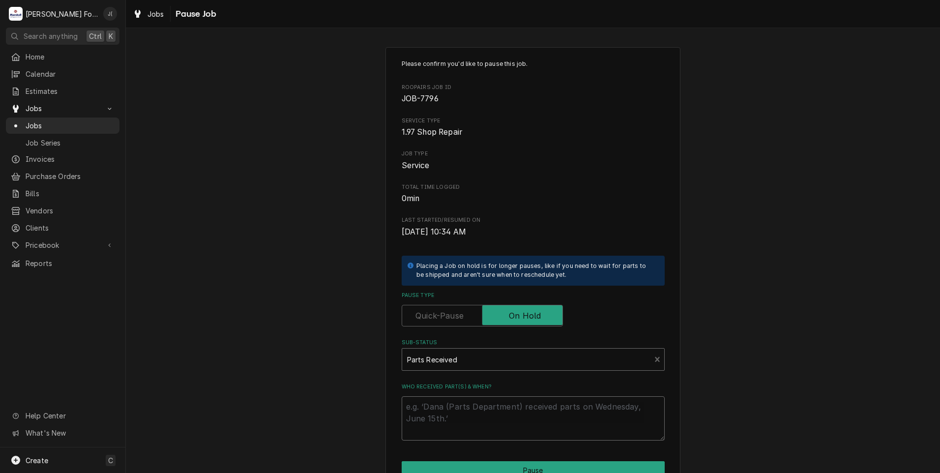
click at [460, 408] on textarea "Who received part(s) & when?" at bounding box center [533, 418] width 263 height 44
type textarea "x"
type textarea "1"
type textarea "x"
type textarea "10"
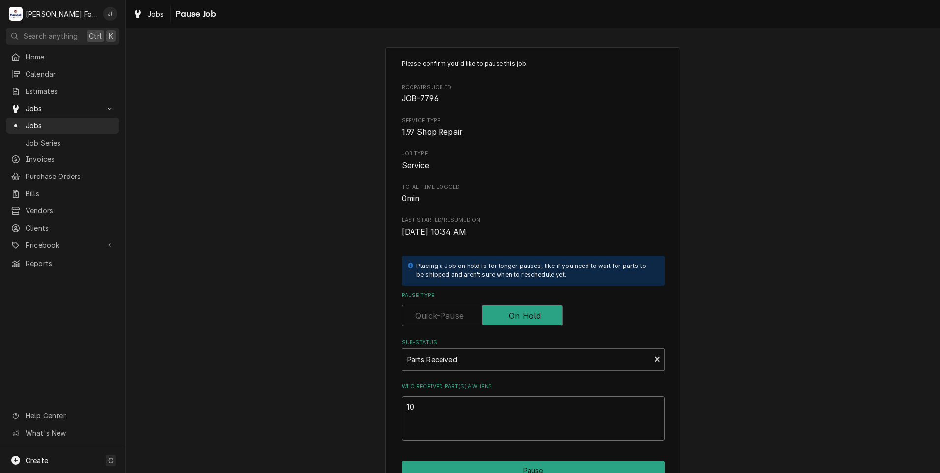
type textarea "x"
type textarea "10/"
type textarea "x"
type textarea "10/1"
type textarea "x"
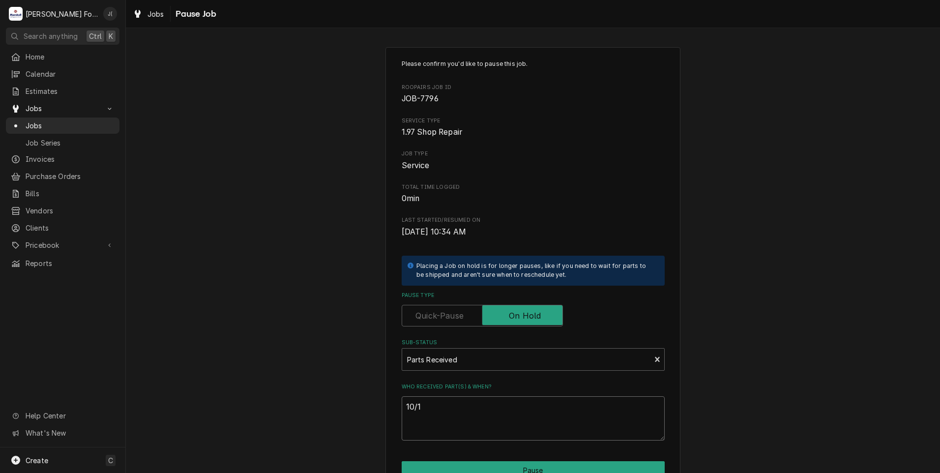
type textarea "10/10"
type textarea "x"
type textarea "10/10/"
type textarea "x"
type textarea "10/10/2"
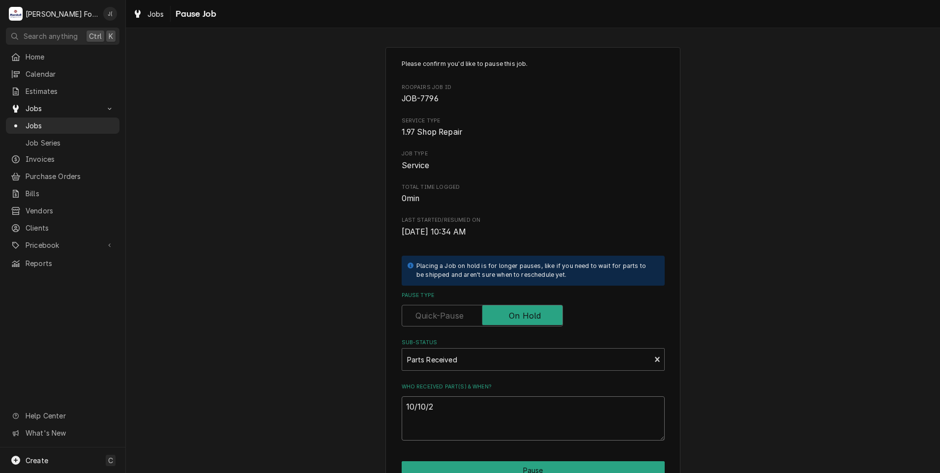
type textarea "x"
type textarea "10/10/20"
type textarea "x"
type textarea "10/10/202"
type textarea "x"
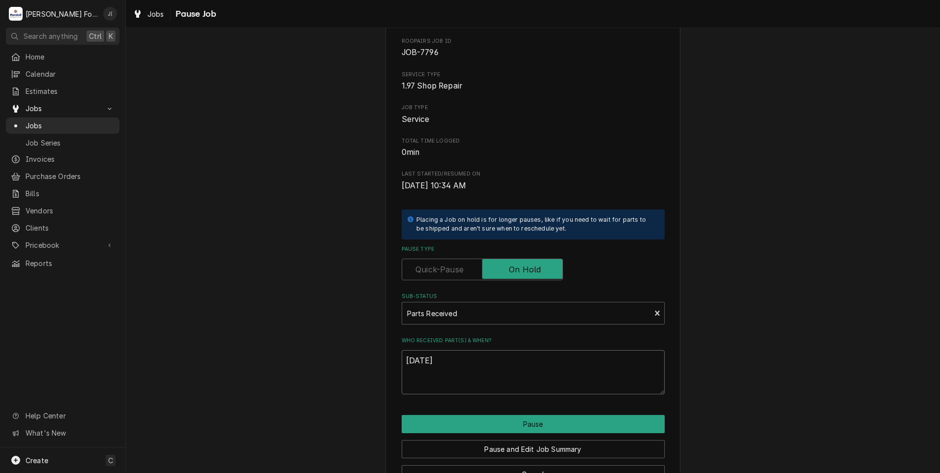
scroll to position [78, 0]
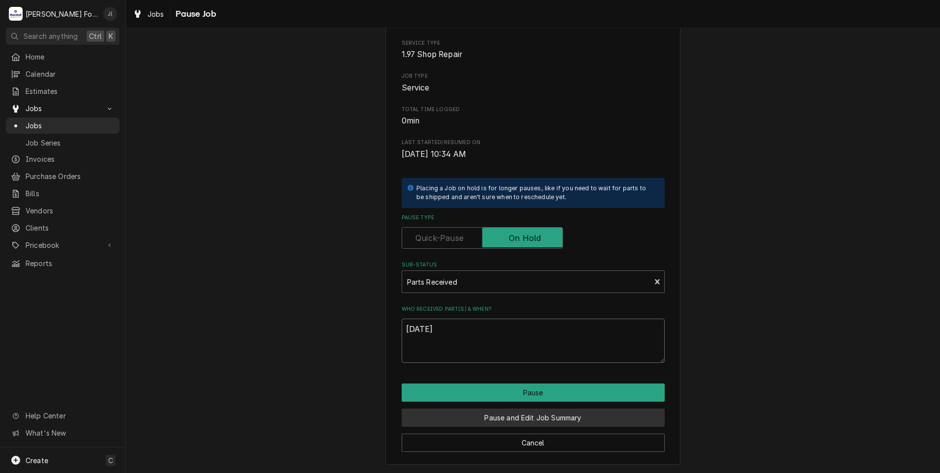
type textarea "10/10/2025"
click at [501, 421] on button "Pause and Edit Job Summary" at bounding box center [533, 418] width 263 height 18
type textarea "x"
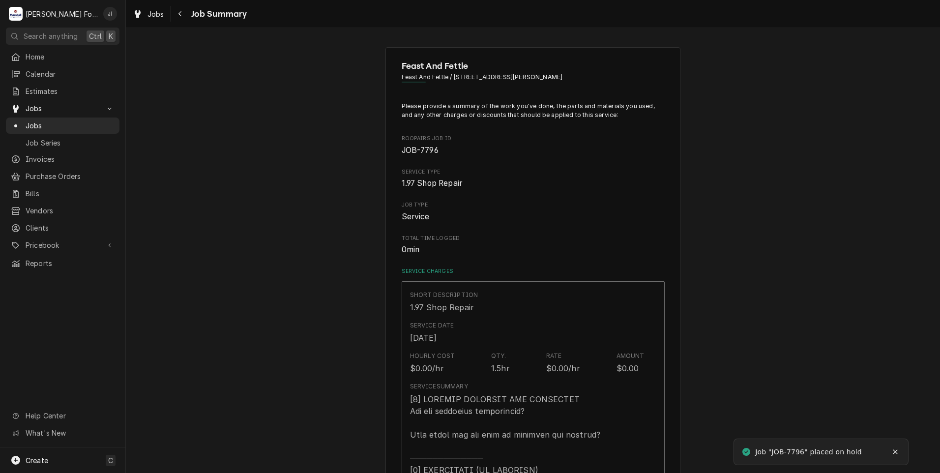
type textarea "x"
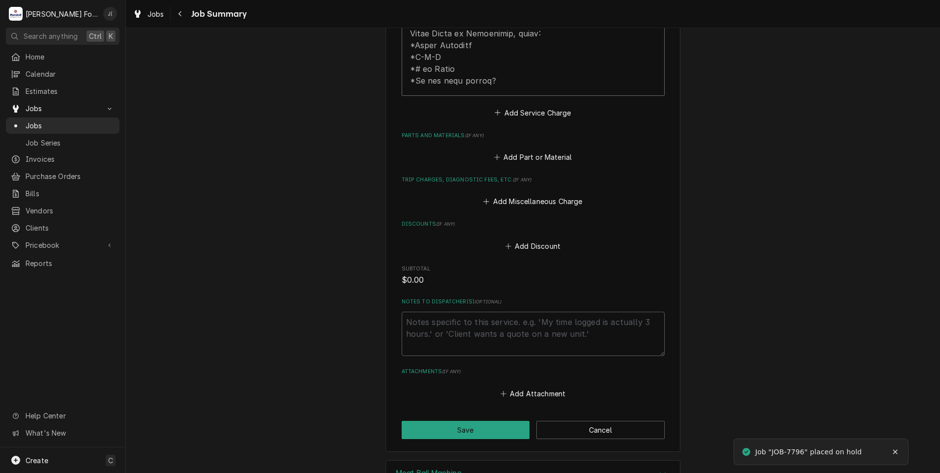
scroll to position [492, 0]
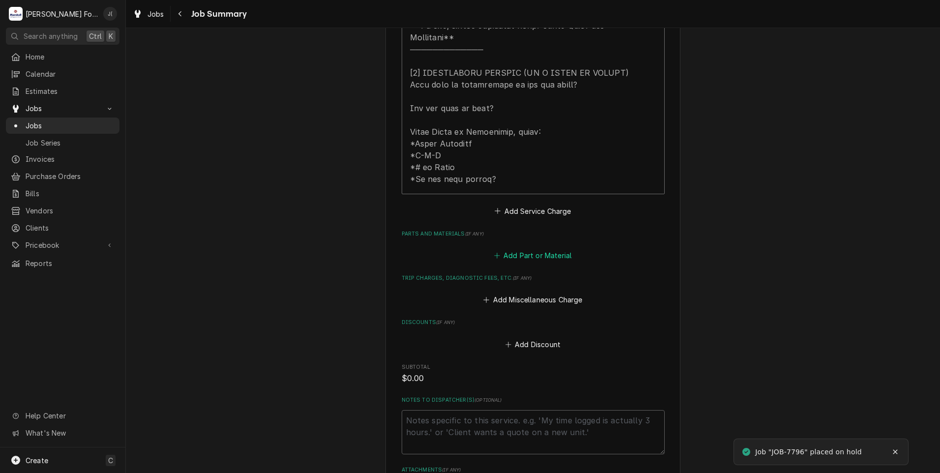
click at [512, 249] on button "Add Part or Material" at bounding box center [532, 256] width 81 height 14
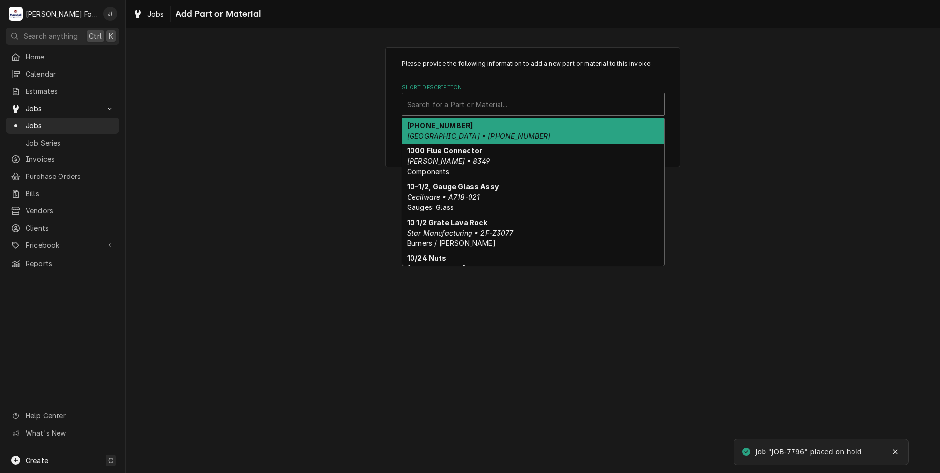
click at [447, 106] on div "Short Description" at bounding box center [533, 104] width 252 height 18
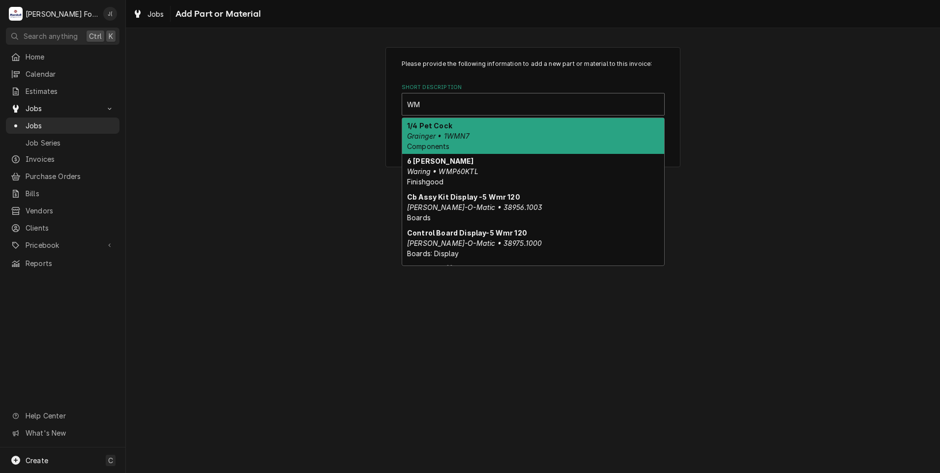
type input "WMI"
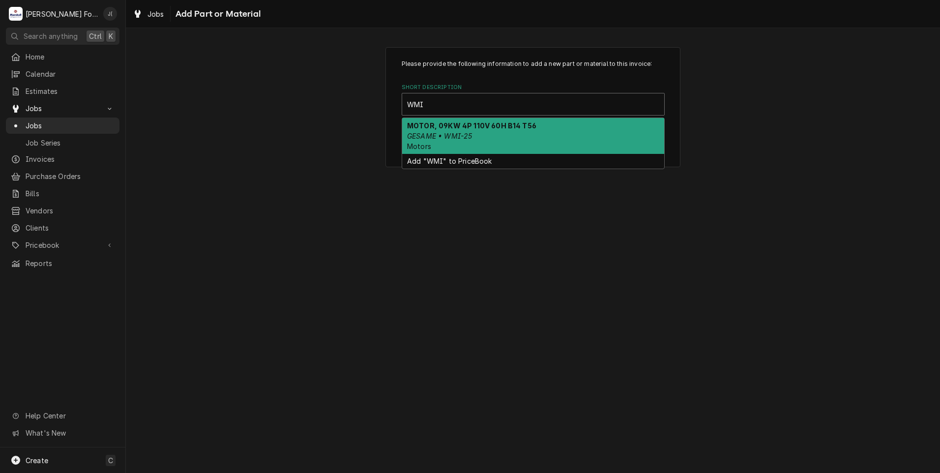
click at [479, 135] on div "MOTOR, 09KW 4P 110V 60H B14 T56 GESAME • WMI-25 Motors" at bounding box center [533, 136] width 262 height 36
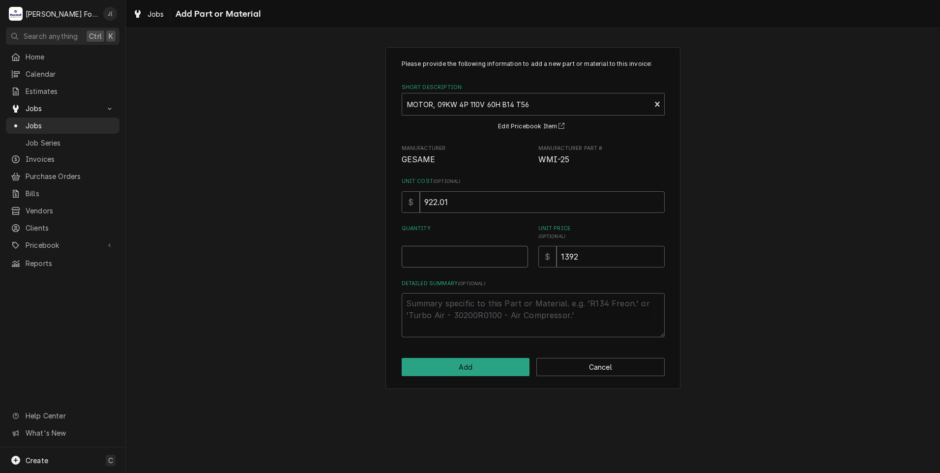
click at [455, 259] on input "Quantity" at bounding box center [465, 257] width 126 height 22
type textarea "x"
type input "2"
click at [496, 368] on button "Add" at bounding box center [466, 367] width 128 height 18
type textarea "x"
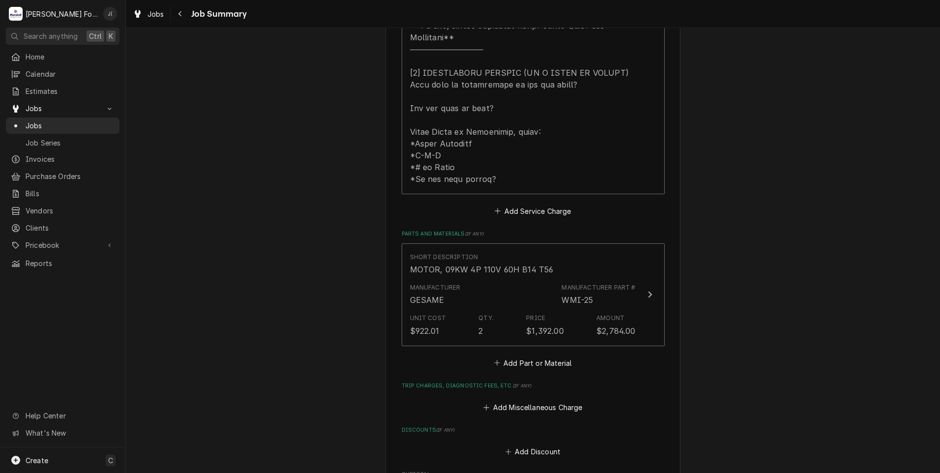
scroll to position [541, 0]
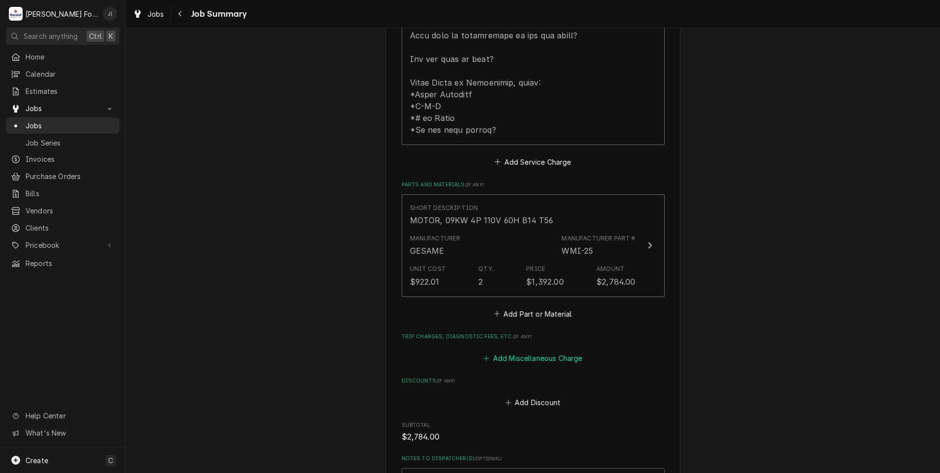
click at [497, 351] on button "Add Miscellaneous Charge" at bounding box center [533, 358] width 102 height 14
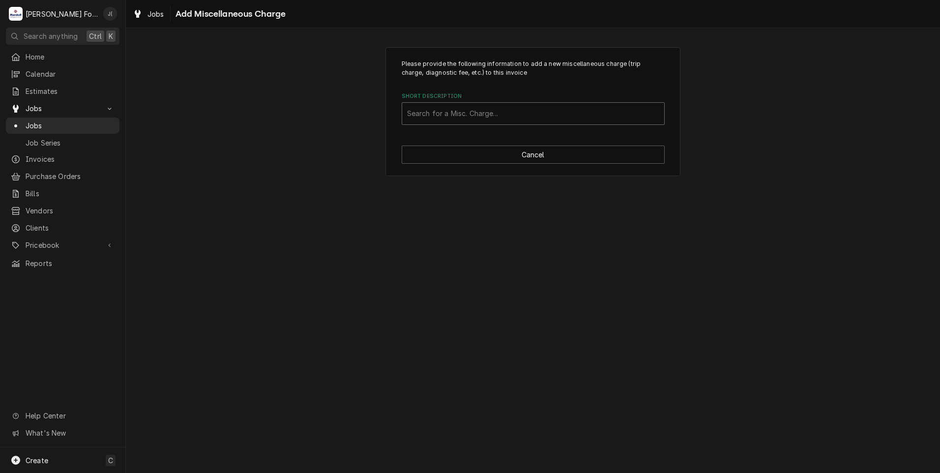
click at [457, 115] on div "Short Description" at bounding box center [533, 114] width 252 height 18
type input "SH"
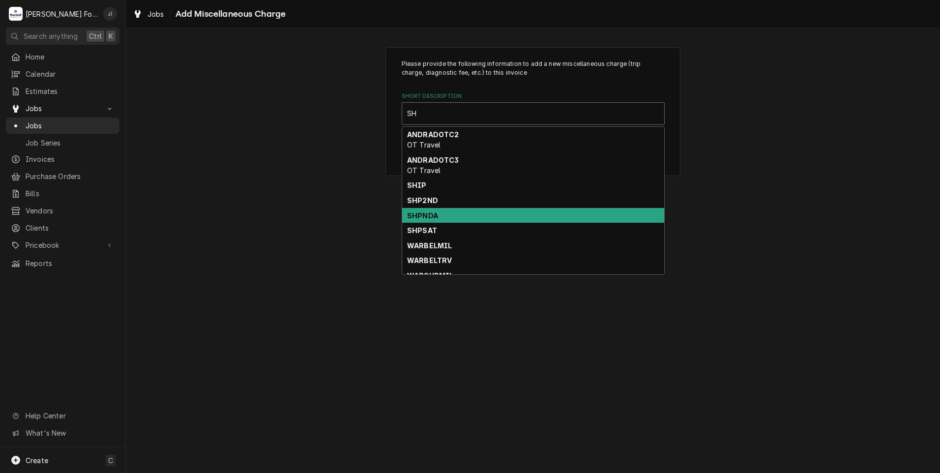
click at [425, 213] on strong "SHPNDA" at bounding box center [422, 215] width 31 height 8
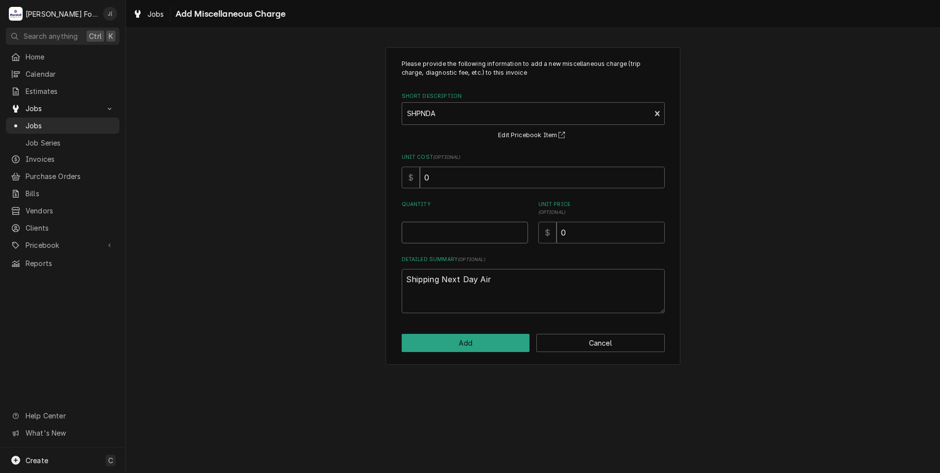
click at [463, 234] on input "Quantity" at bounding box center [465, 233] width 126 height 22
type textarea "x"
type input "1"
type textarea "x"
type input "1"
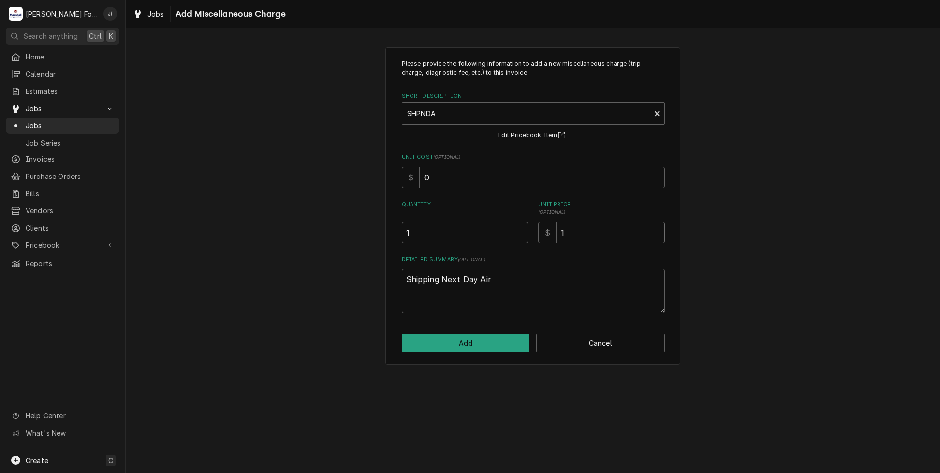
type textarea "x"
type input "15"
type textarea "x"
type input "150"
click at [496, 346] on button "Add" at bounding box center [466, 343] width 128 height 18
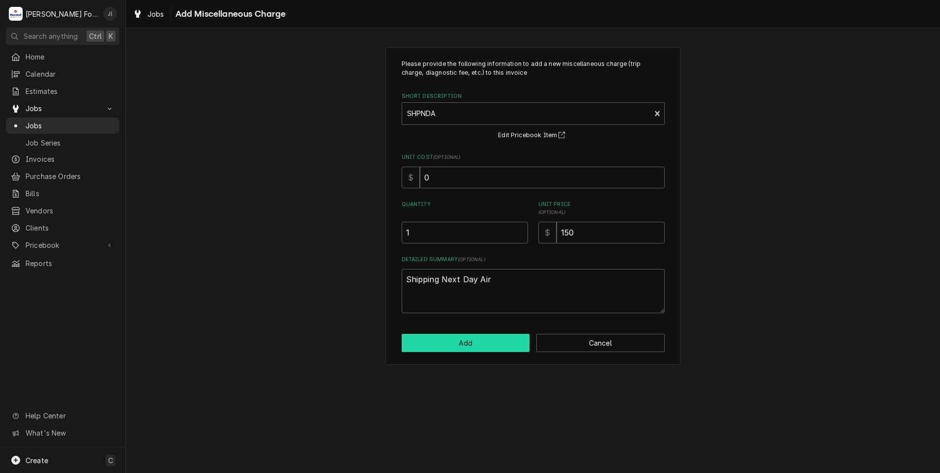
type textarea "x"
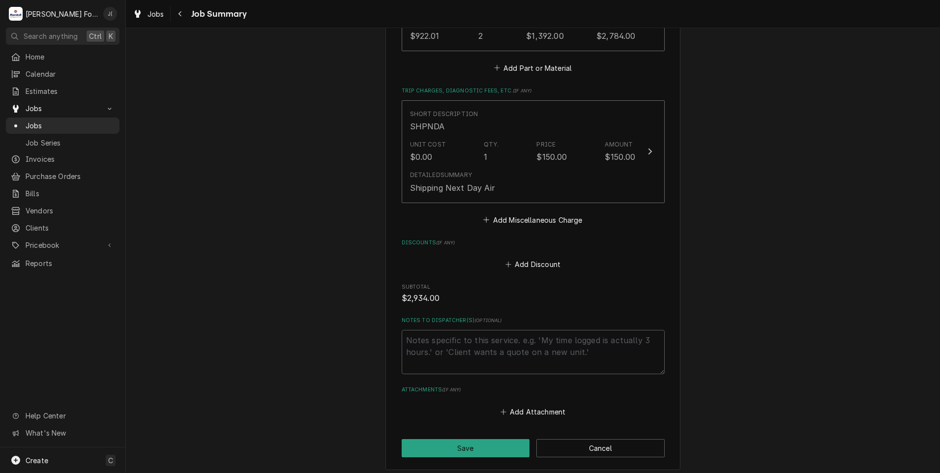
scroll to position [639, 0]
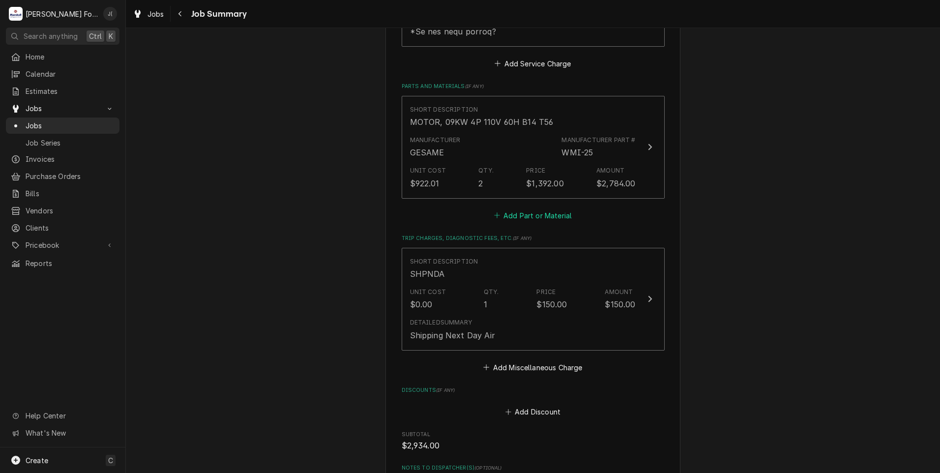
click at [522, 208] on button "Add Part or Material" at bounding box center [532, 215] width 81 height 14
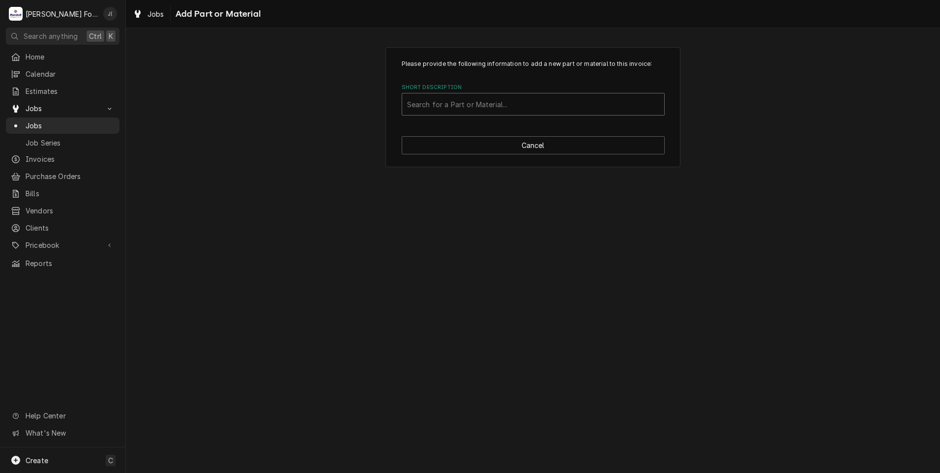
click at [506, 109] on div "Short Description" at bounding box center [533, 104] width 252 height 18
type input "SSDT"
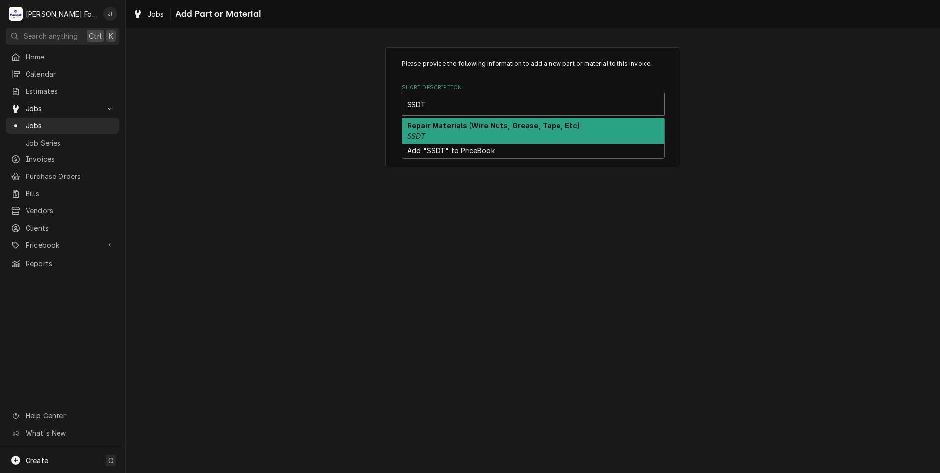
click at [480, 135] on div "Repair Materials (Wire Nuts, Grease, Tape, Etc) SSDT" at bounding box center [533, 131] width 262 height 26
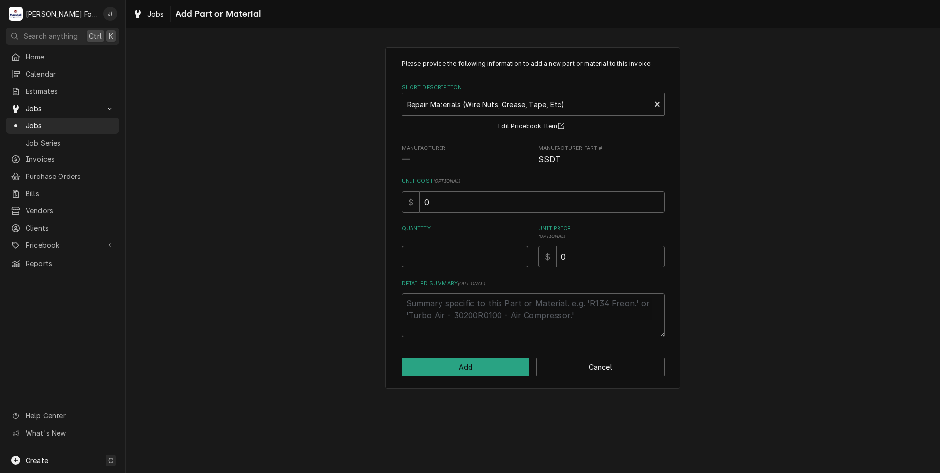
click at [470, 251] on input "Quantity" at bounding box center [465, 257] width 126 height 22
type textarea "x"
type input "1"
type textarea "x"
type input "2"
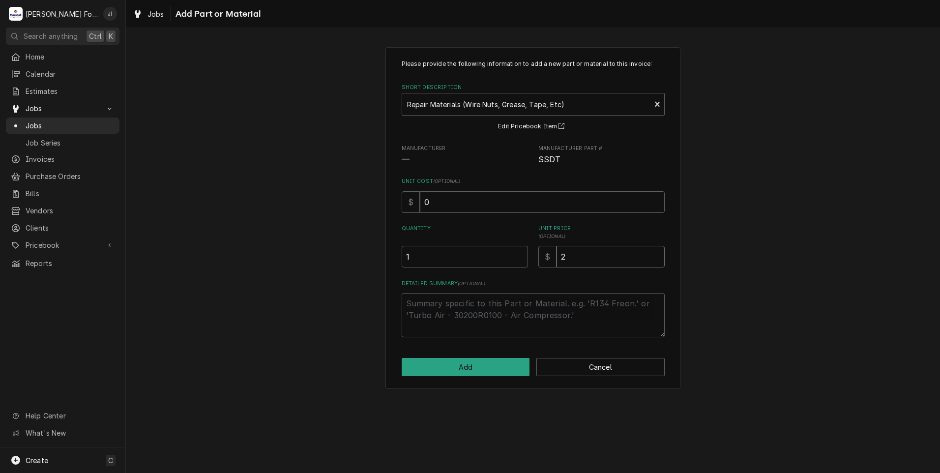
type textarea "x"
type input "20"
click at [466, 369] on button "Add" at bounding box center [466, 367] width 128 height 18
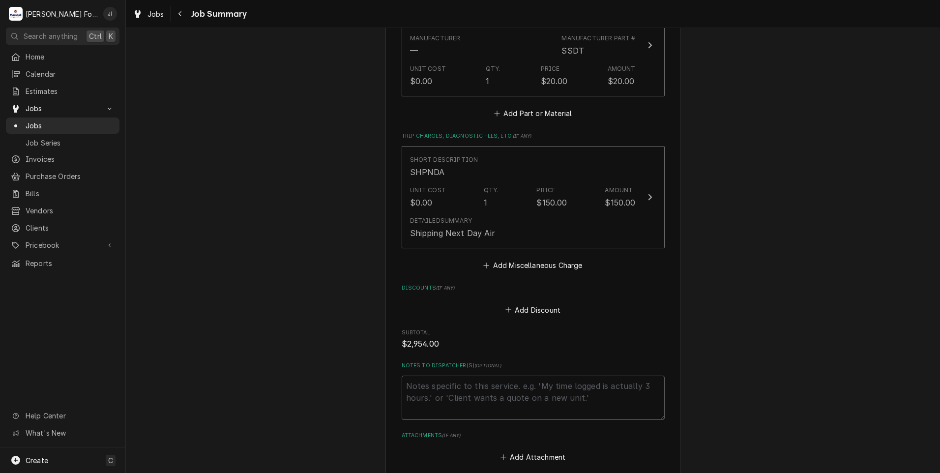
scroll to position [981, 0]
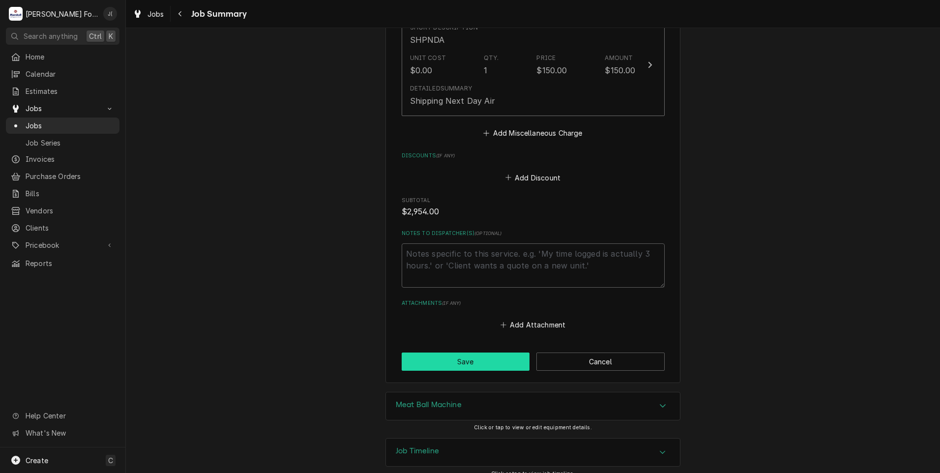
click at [494, 352] on button "Save" at bounding box center [466, 361] width 128 height 18
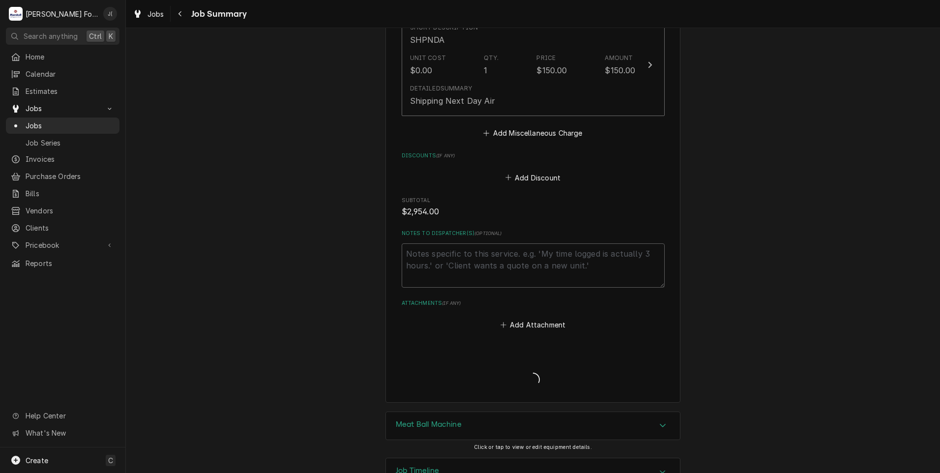
type textarea "x"
